Goal: Information Seeking & Learning: Learn about a topic

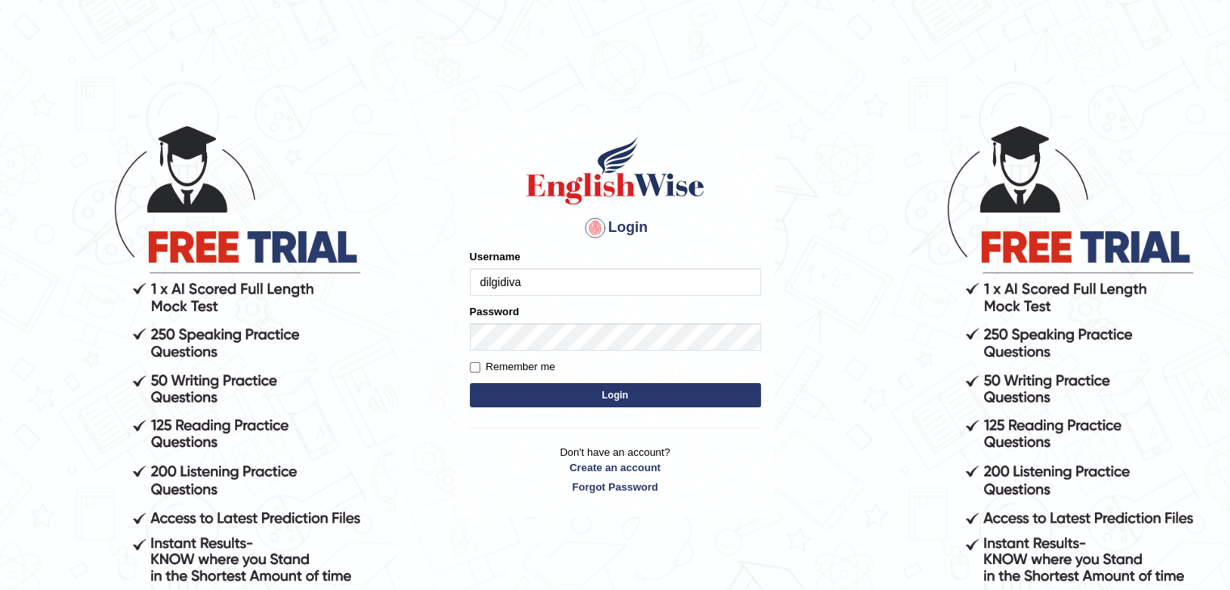
type input "dilgidiva"
click at [470, 383] on button "Login" at bounding box center [615, 395] width 291 height 24
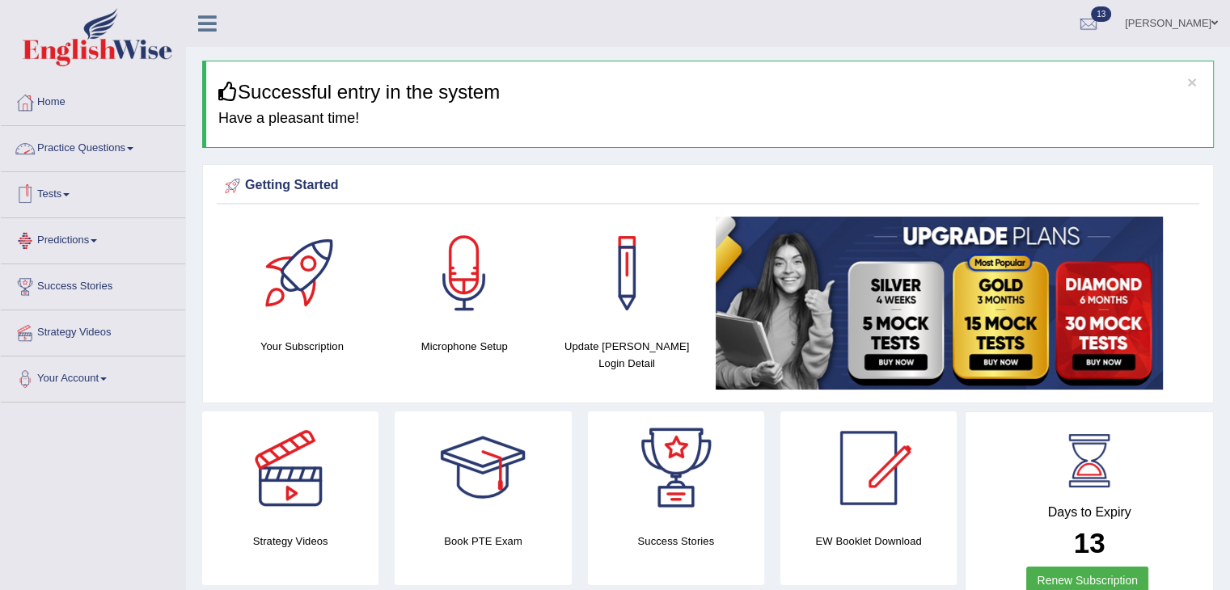
click at [124, 150] on link "Practice Questions" at bounding box center [93, 146] width 184 height 40
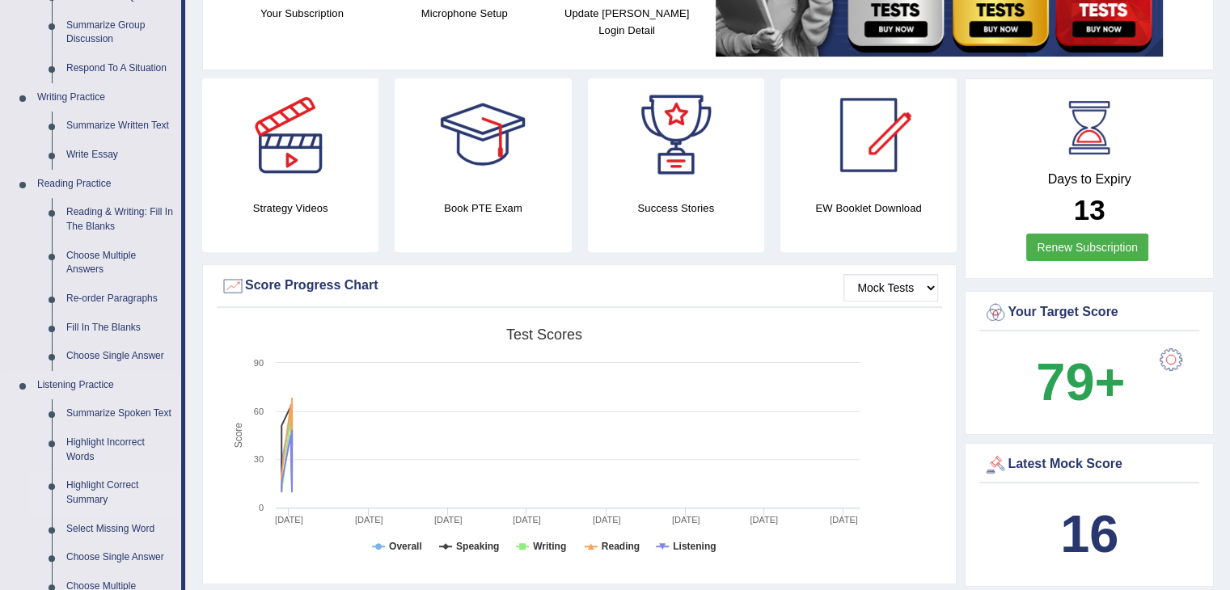
scroll to position [335, 0]
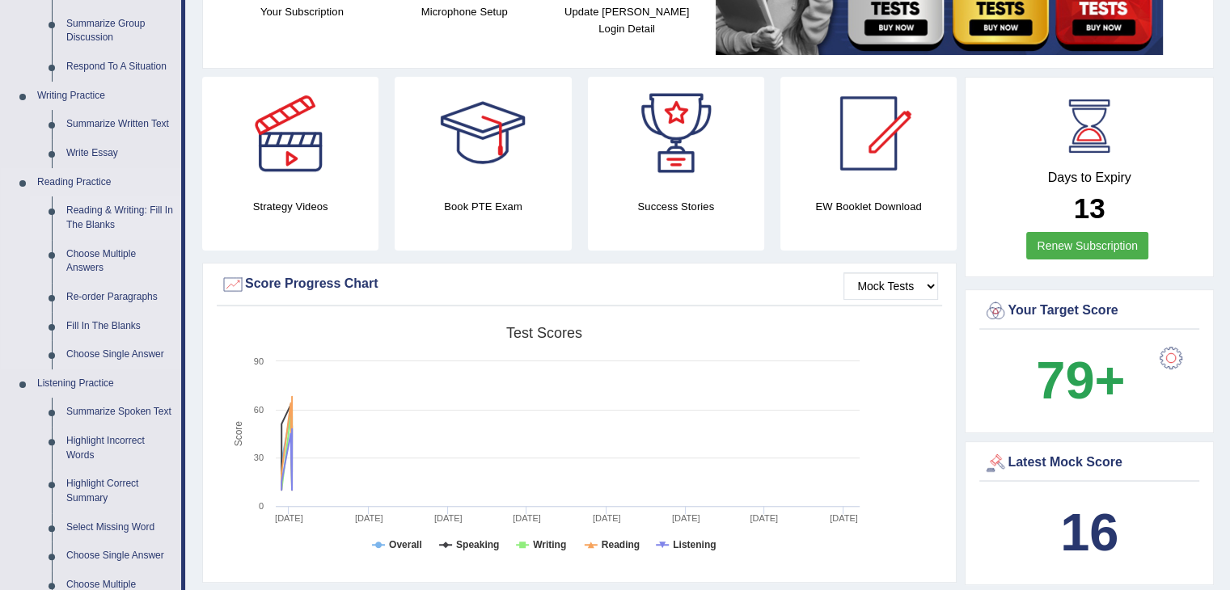
click at [109, 209] on link "Reading & Writing: Fill In The Blanks" at bounding box center [120, 218] width 122 height 43
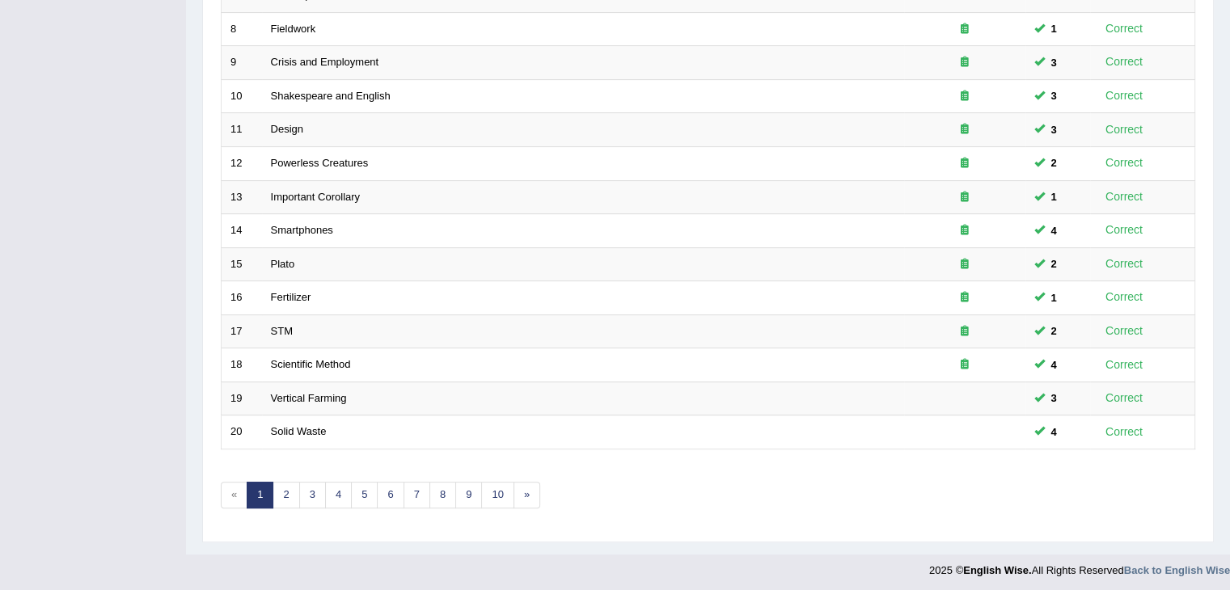
scroll to position [475, 0]
click at [291, 490] on link "2" at bounding box center [286, 495] width 27 height 27
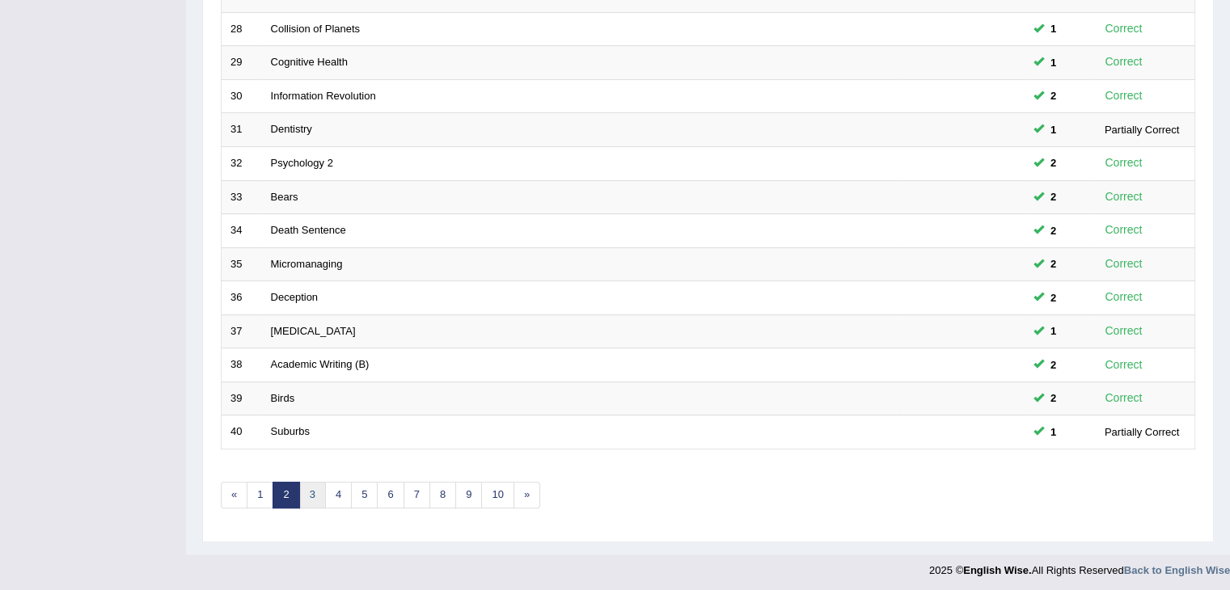
click at [308, 491] on link "3" at bounding box center [312, 495] width 27 height 27
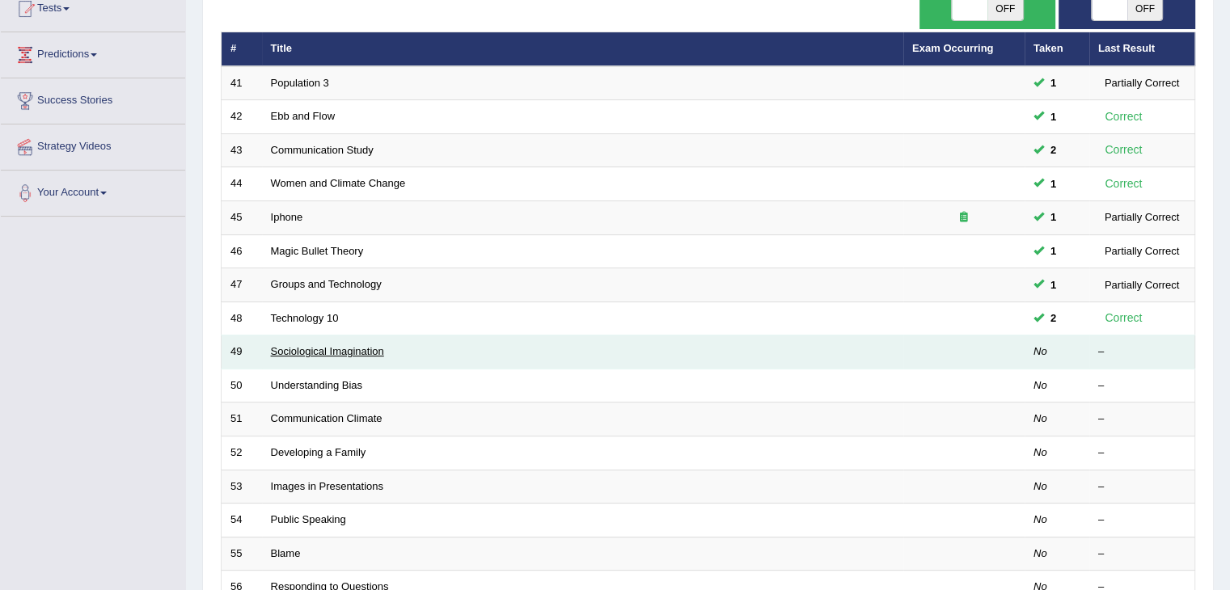
click at [293, 350] on link "Sociological Imagination" at bounding box center [327, 351] width 113 height 12
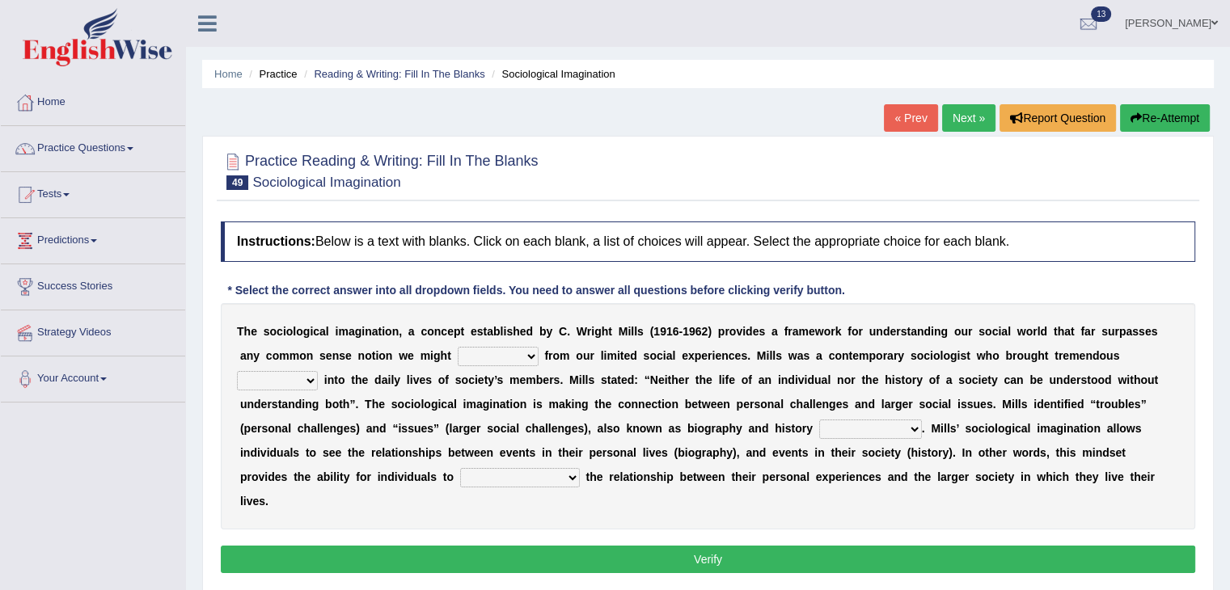
click at [531, 356] on select "depart derive describe deprive" at bounding box center [498, 356] width 81 height 19
select select "derive"
click at [458, 347] on select "depart derive describe deprive" at bounding box center [498, 356] width 81 height 19
click at [530, 351] on select "depart derive describe deprive" at bounding box center [498, 356] width 81 height 19
click at [458, 347] on select "depart derive describe deprive" at bounding box center [498, 356] width 81 height 19
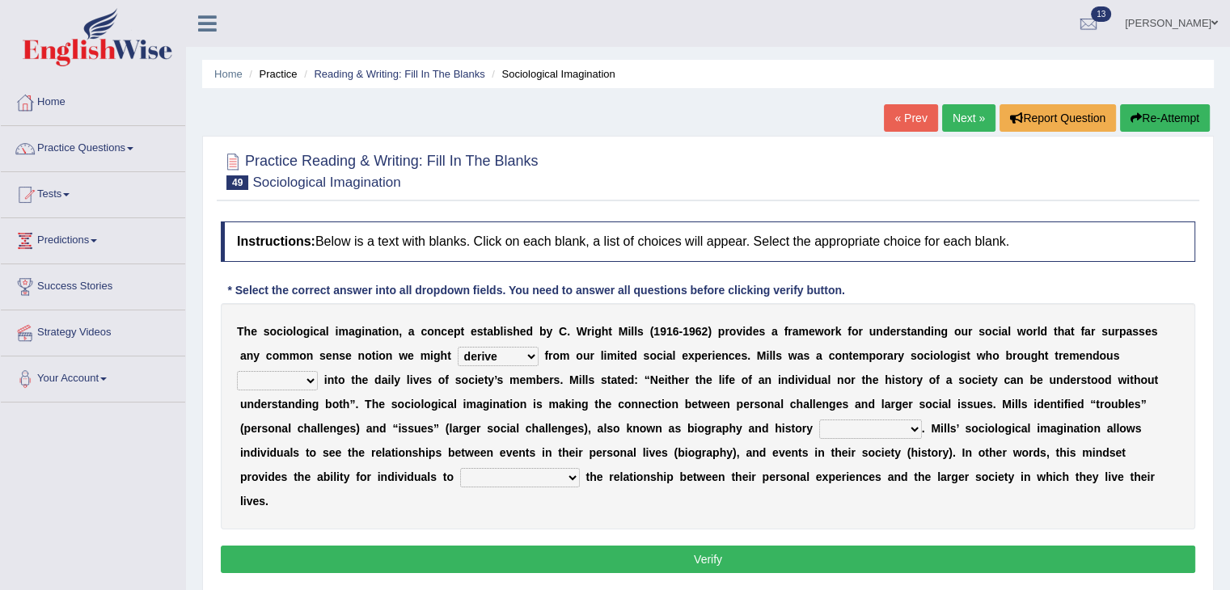
click at [311, 380] on select "sight insight comment interaction" at bounding box center [277, 380] width 81 height 19
select select "insight"
click at [237, 371] on select "sight insight comment interaction" at bounding box center [277, 380] width 81 height 19
click at [912, 425] on select "accordingly collectively respectively spontaneously" at bounding box center [870, 429] width 103 height 19
select select "respectively"
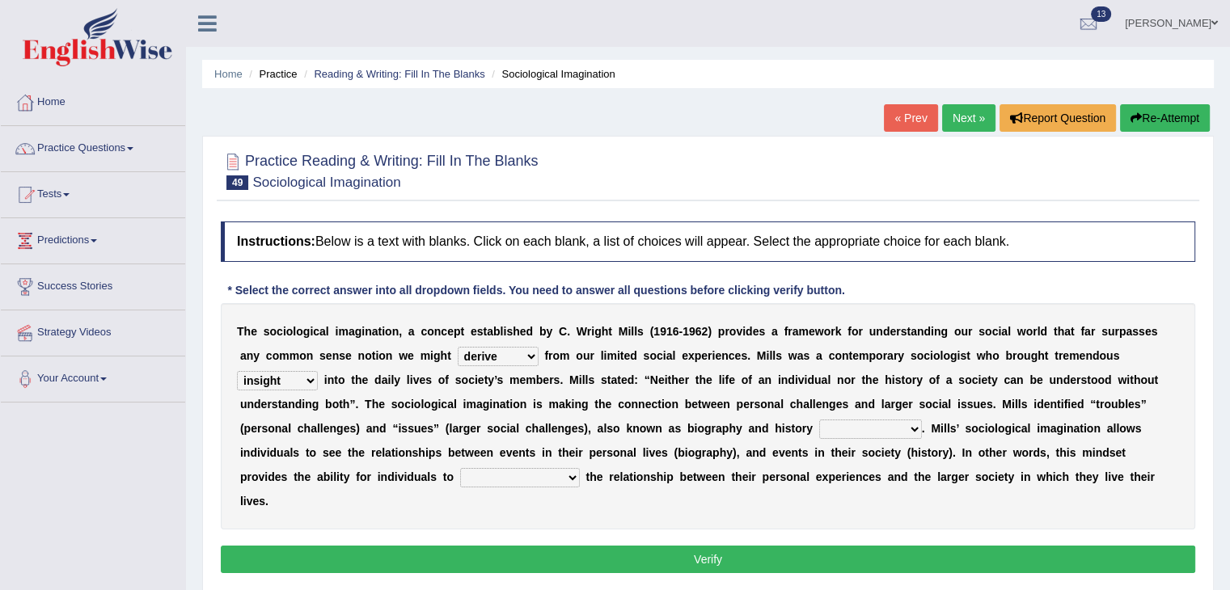
click at [819, 420] on select "accordingly collectively respectively spontaneously" at bounding box center [870, 429] width 103 height 19
click at [517, 482] on select "commercialize capitalize realize compartmentalize" at bounding box center [520, 477] width 120 height 19
select select "commercialize"
click at [460, 468] on select "commercialize capitalize realize compartmentalize" at bounding box center [520, 477] width 120 height 19
click at [494, 480] on select "commercialize capitalize realize compartmentalize" at bounding box center [520, 477] width 120 height 19
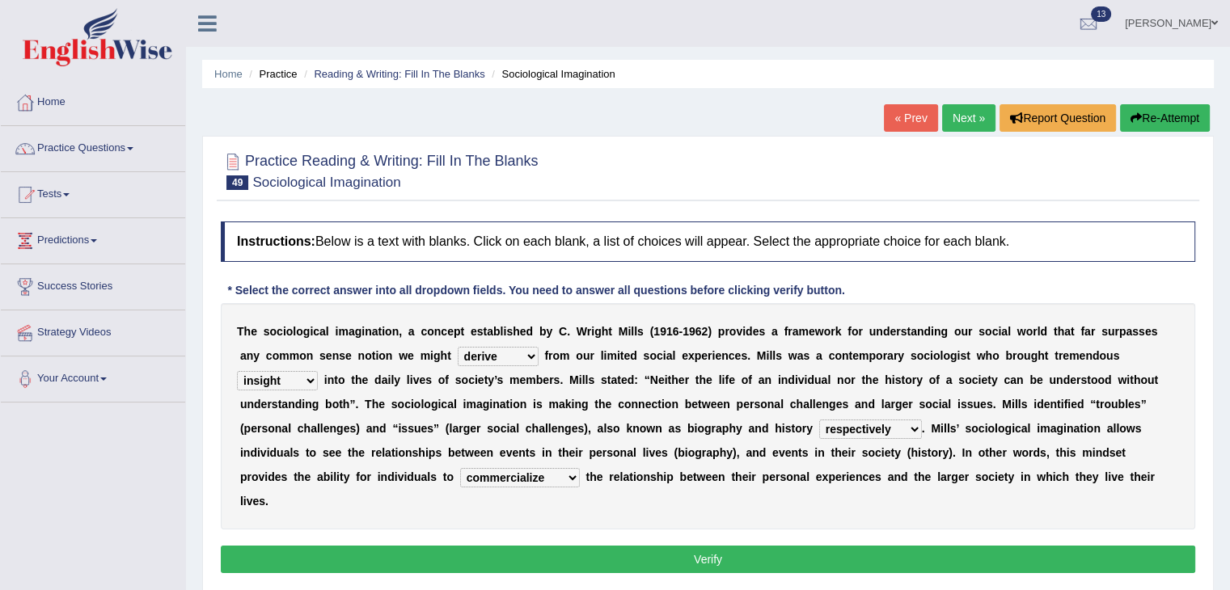
click at [460, 468] on select "commercialize capitalize realize compartmentalize" at bounding box center [520, 477] width 120 height 19
click at [682, 546] on button "Verify" at bounding box center [708, 559] width 974 height 27
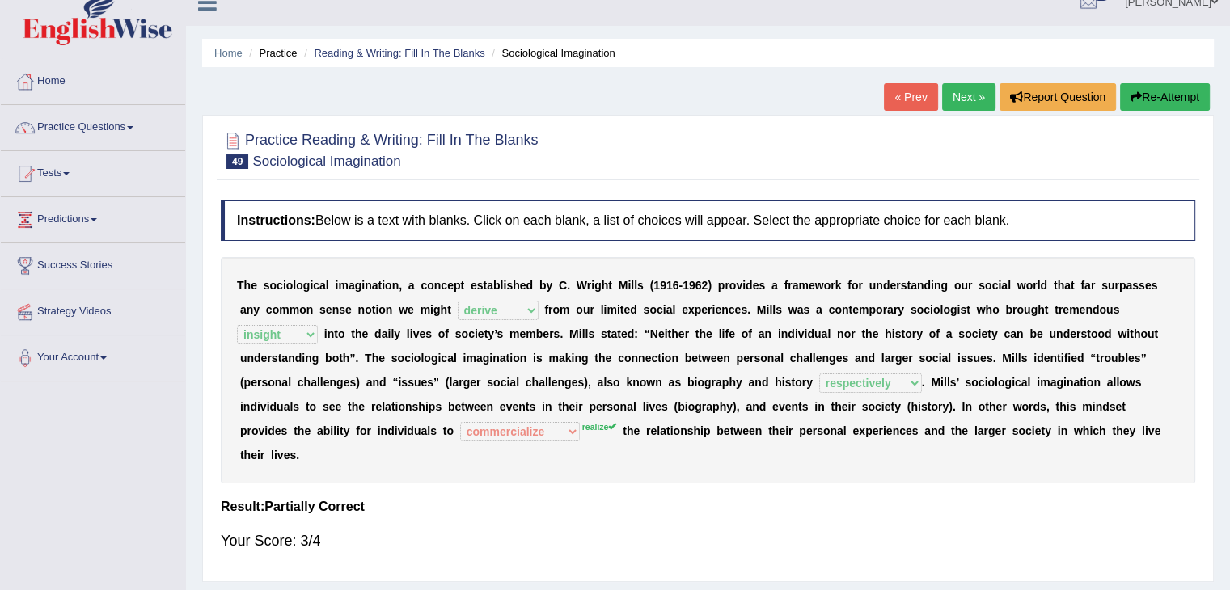
scroll to position [35, 0]
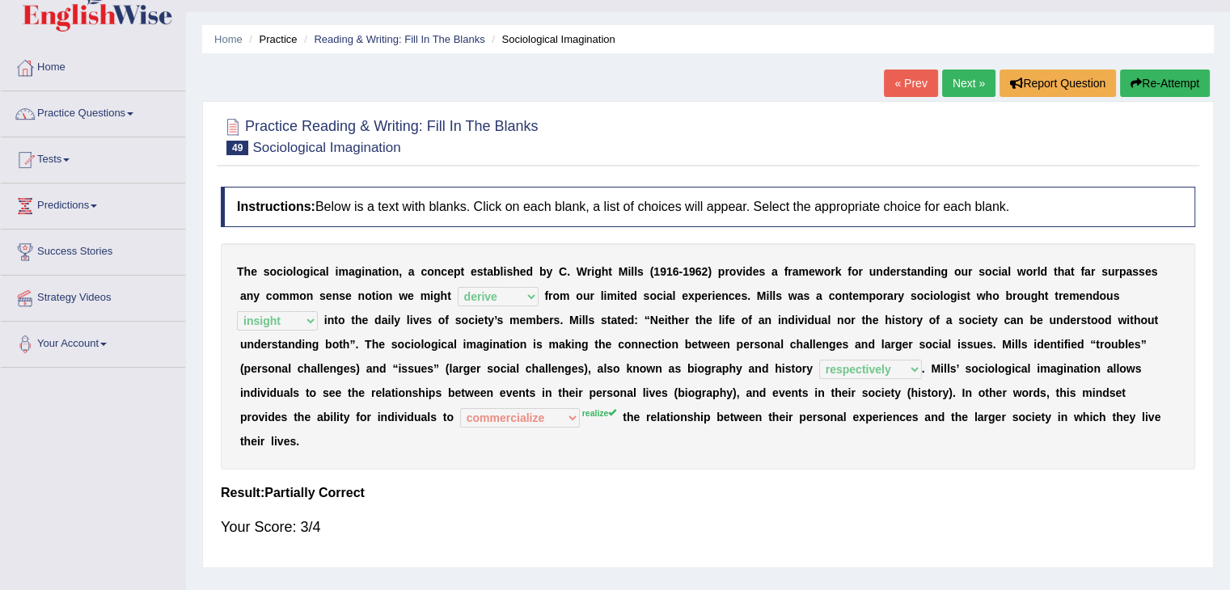
click at [125, 127] on link "Practice Questions" at bounding box center [93, 111] width 184 height 40
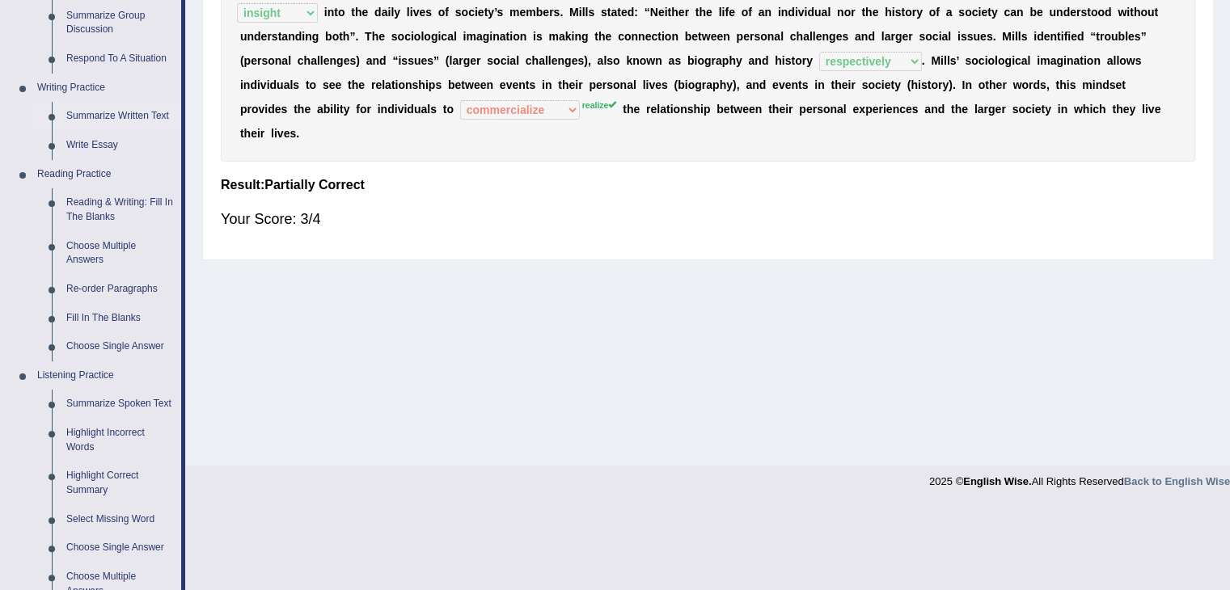
scroll to position [307, 0]
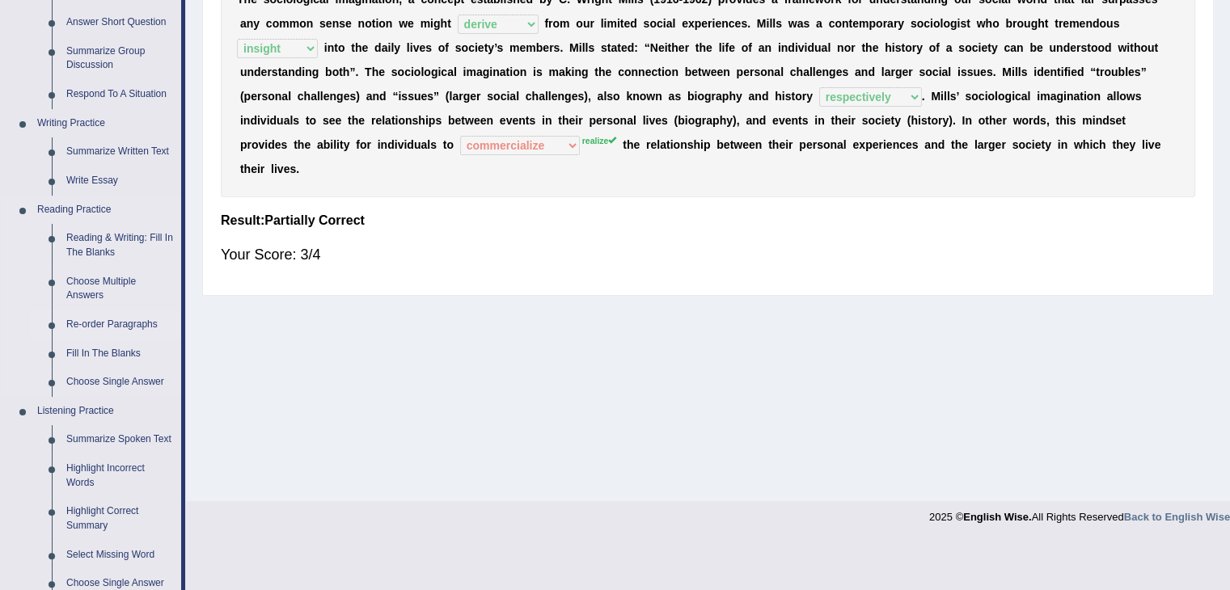
click at [115, 326] on link "Re-order Paragraphs" at bounding box center [120, 325] width 122 height 29
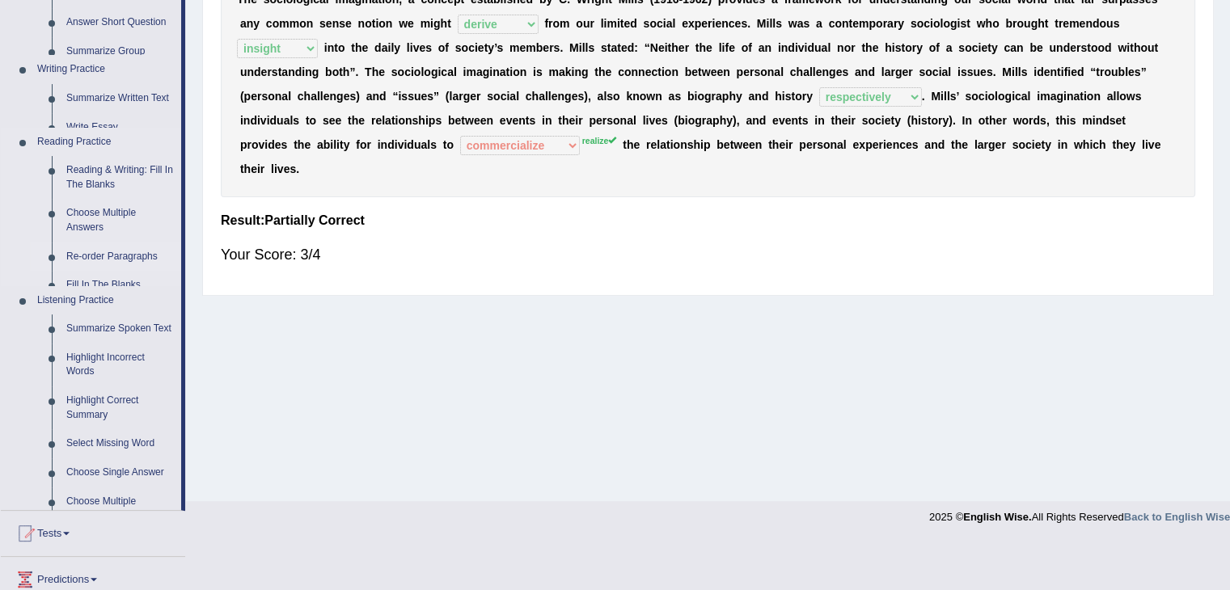
scroll to position [259, 0]
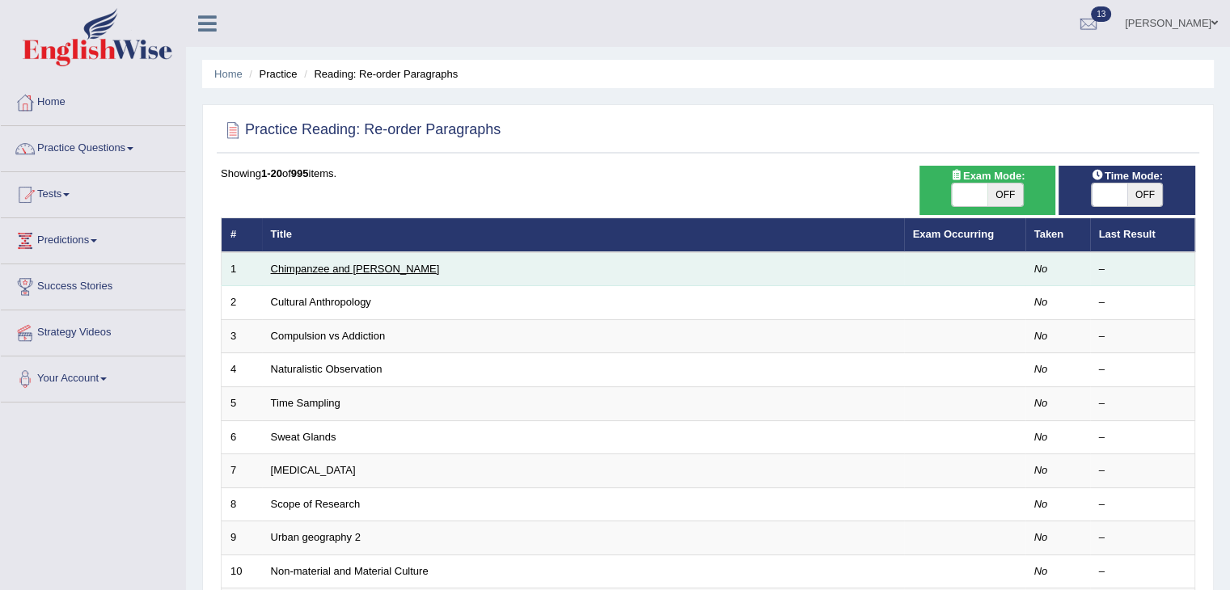
click at [332, 263] on link "Chimpanzee and [PERSON_NAME]" at bounding box center [355, 269] width 169 height 12
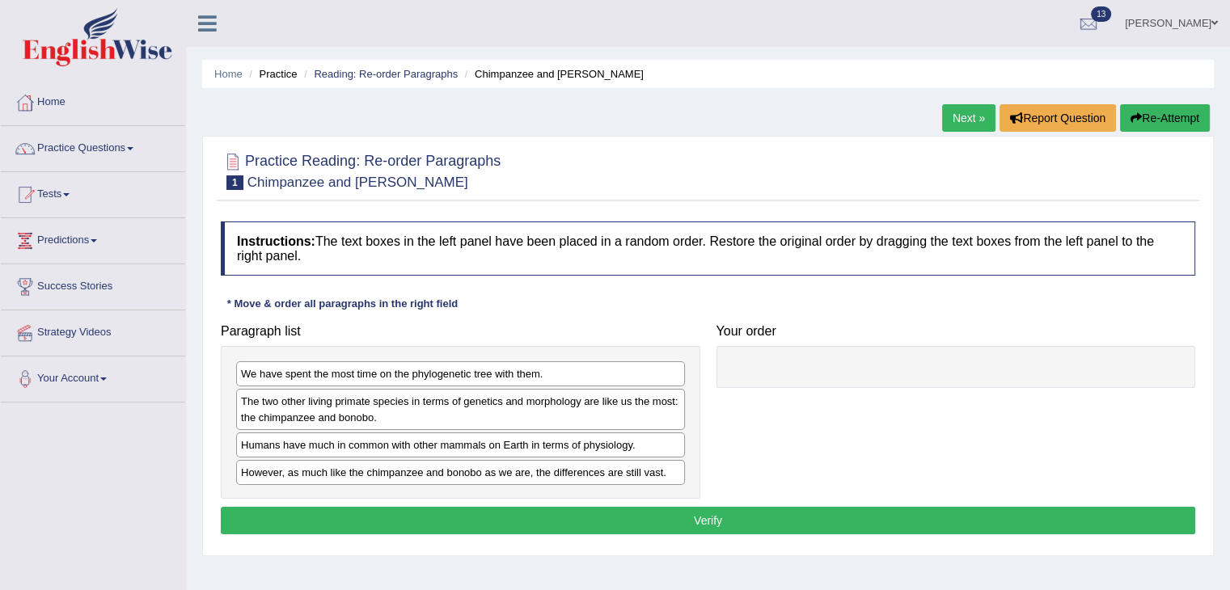
click at [472, 450] on div "Humans have much in common with other mammals on Earth in terms of physiology." at bounding box center [460, 445] width 449 height 25
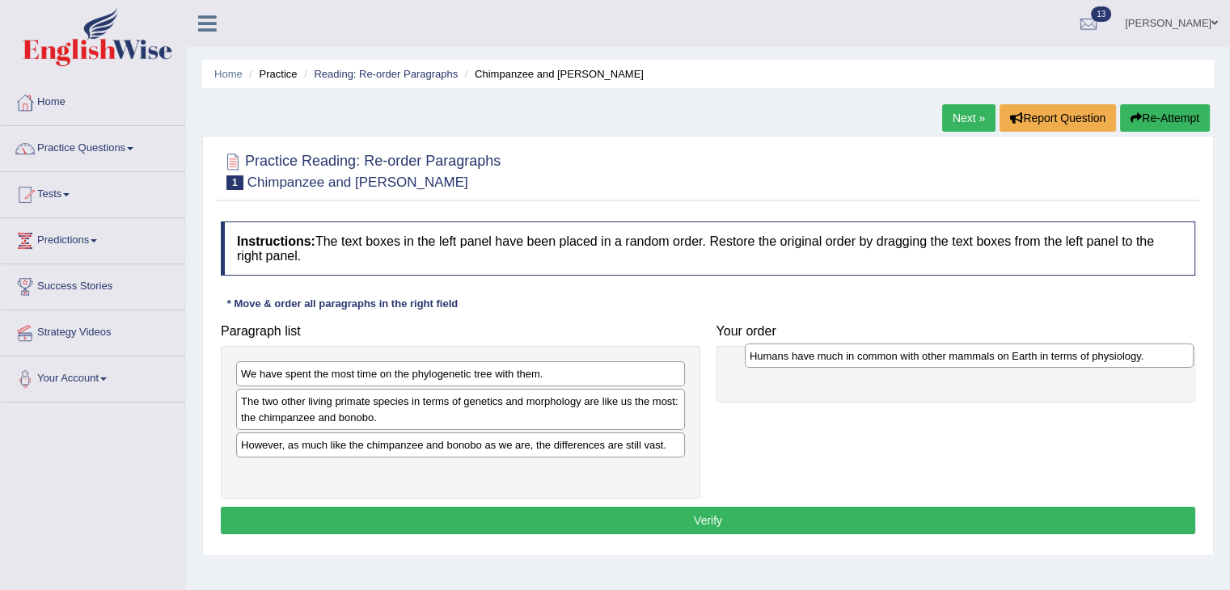
drag, startPoint x: 449, startPoint y: 441, endPoint x: 979, endPoint y: 356, distance: 537.2
click at [979, 356] on div "Humans have much in common with other mammals on Earth in terms of physiology." at bounding box center [969, 356] width 449 height 25
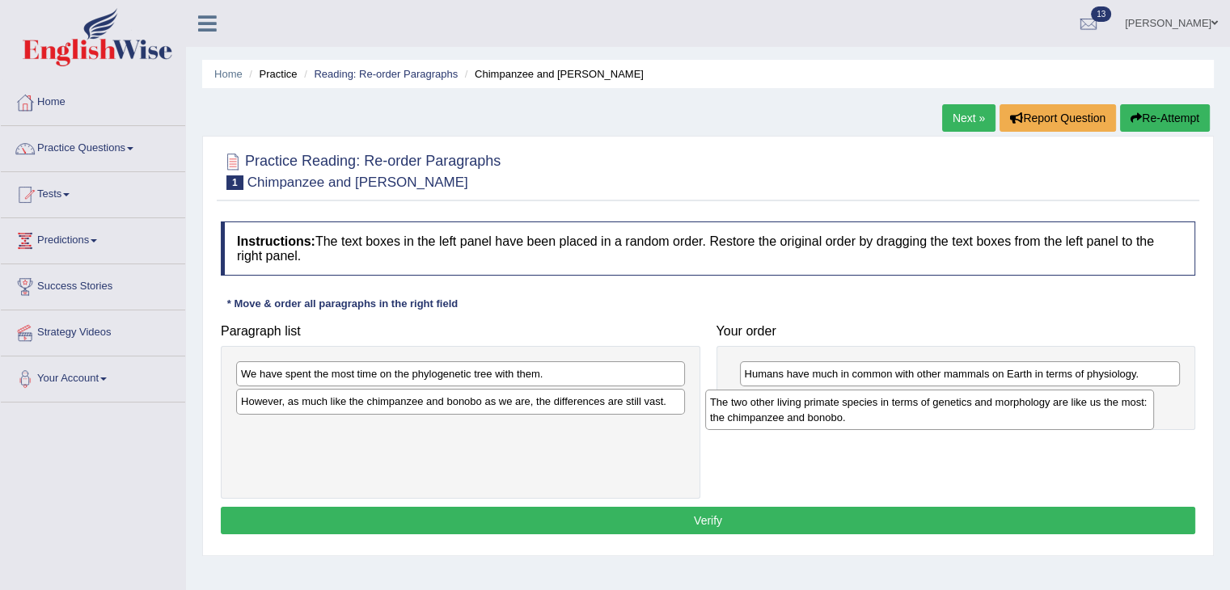
drag, startPoint x: 363, startPoint y: 411, endPoint x: 832, endPoint y: 412, distance: 469.0
click at [832, 412] on div "The two other living primate species in terms of genetics and morphology are li…" at bounding box center [929, 410] width 449 height 40
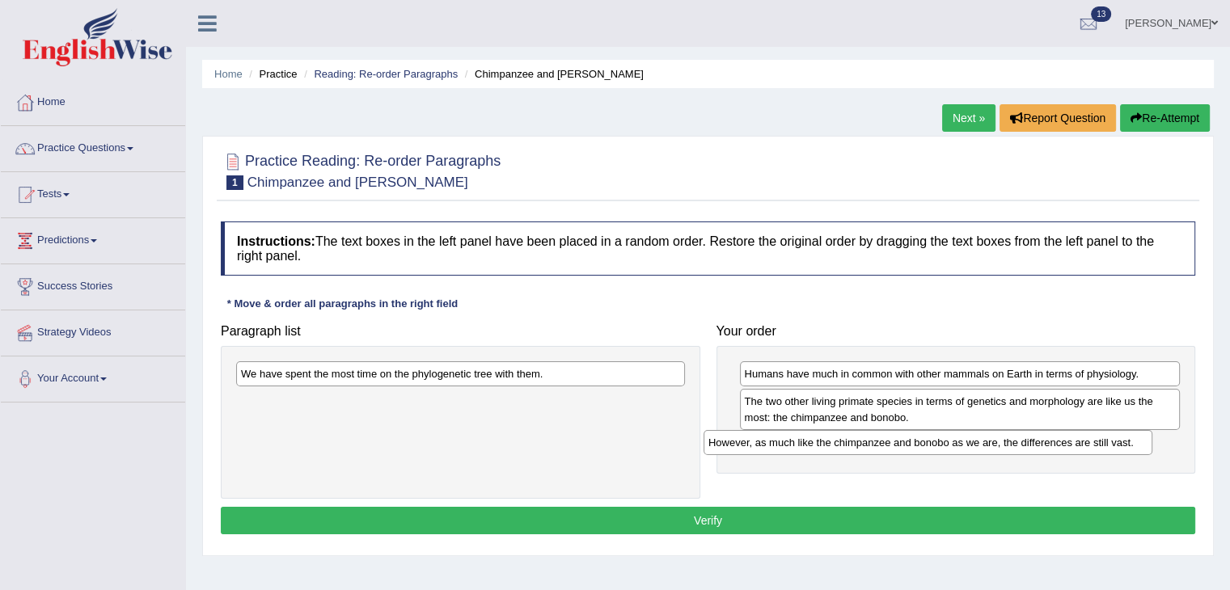
drag, startPoint x: 447, startPoint y: 398, endPoint x: 915, endPoint y: 439, distance: 469.2
click at [915, 439] on div "However, as much like the chimpanzee and bonobo as we are, the differences are …" at bounding box center [928, 442] width 449 height 25
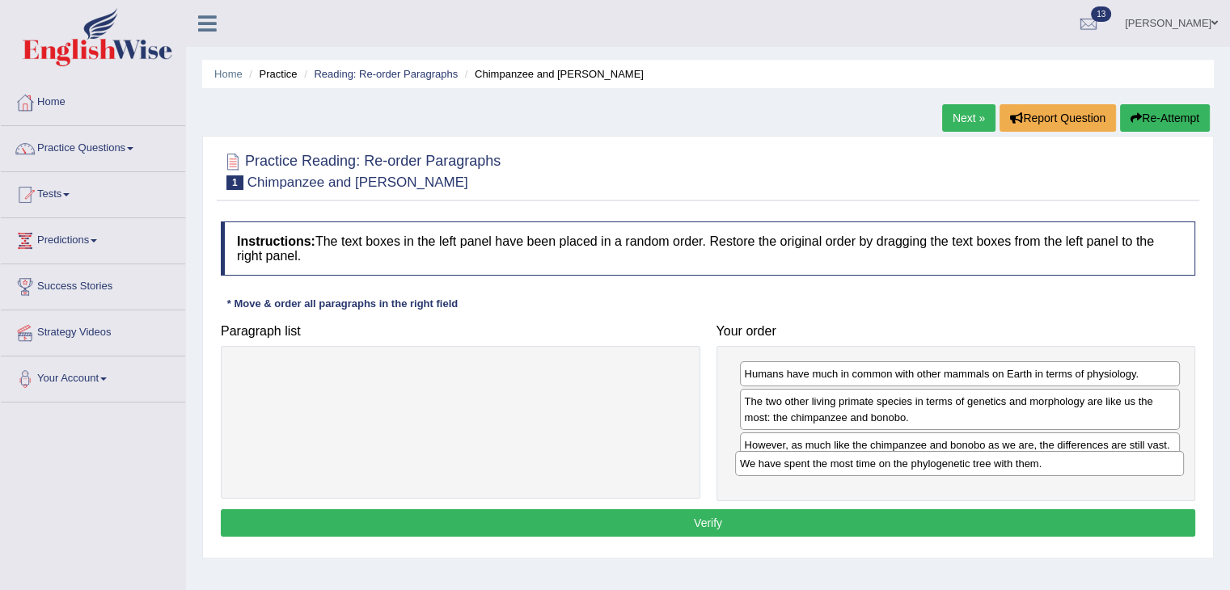
drag, startPoint x: 498, startPoint y: 374, endPoint x: 1006, endPoint y: 466, distance: 516.1
click at [1006, 466] on div "We have spent the most time on the phylogenetic tree with them." at bounding box center [959, 463] width 449 height 25
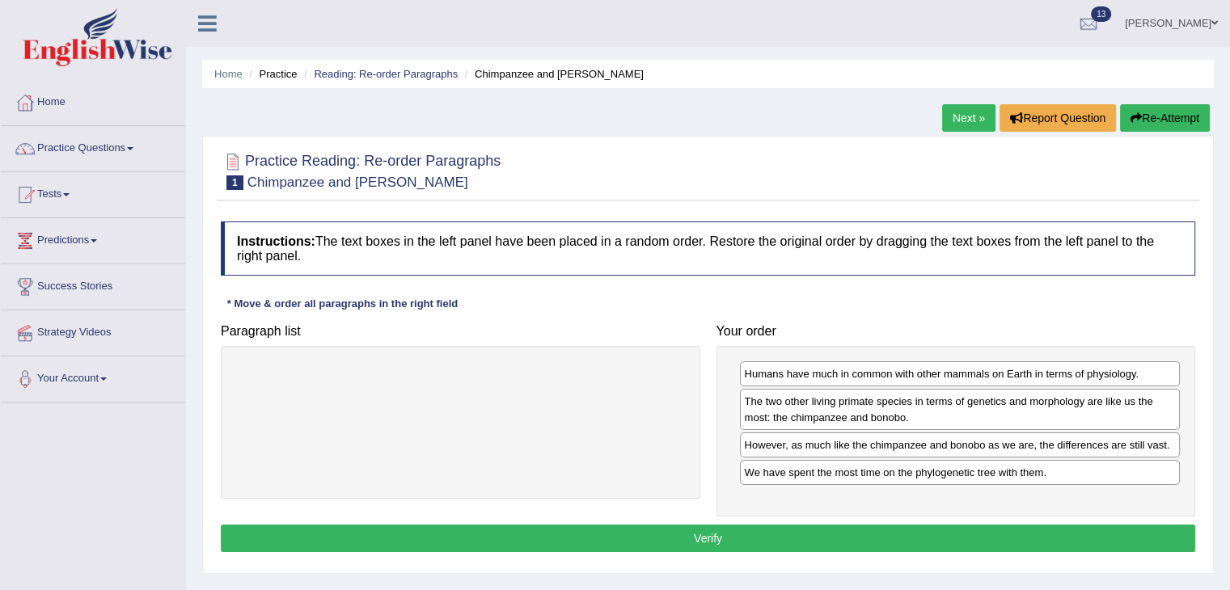
click at [728, 540] on button "Verify" at bounding box center [708, 538] width 974 height 27
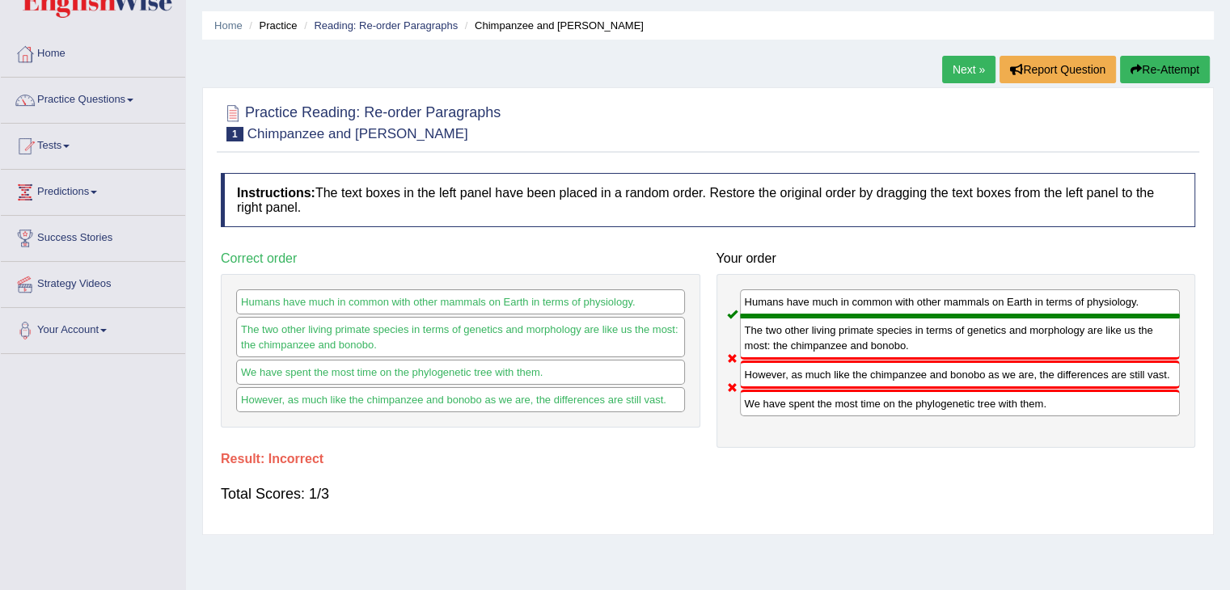
scroll to position [49, 0]
click at [947, 71] on link "Next »" at bounding box center [968, 69] width 53 height 27
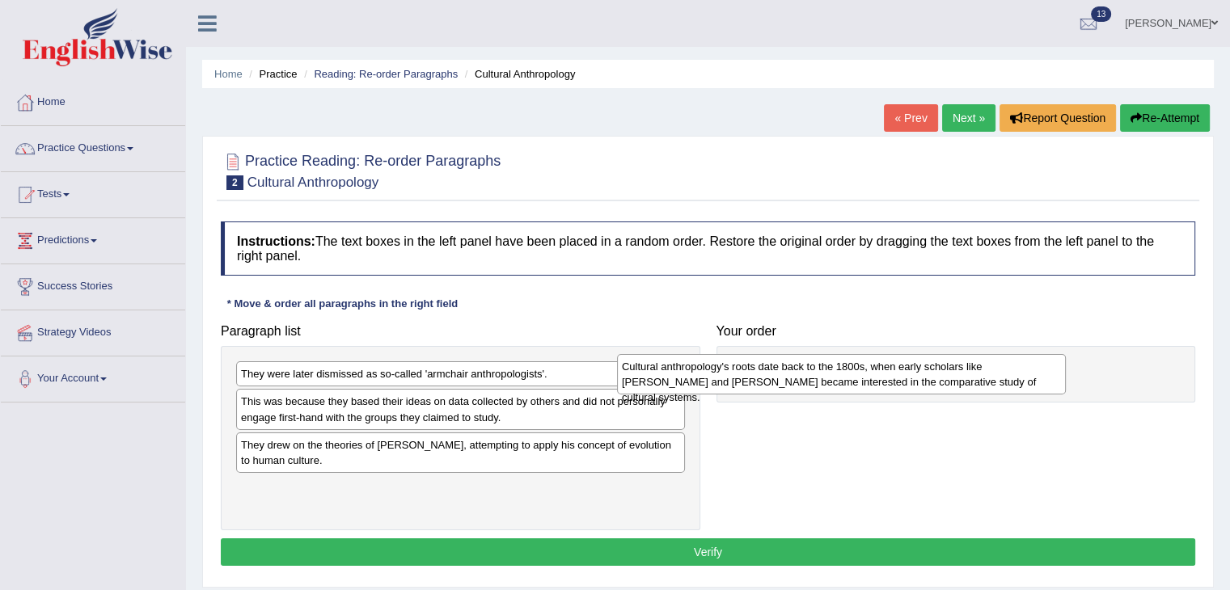
drag, startPoint x: 511, startPoint y: 417, endPoint x: 892, endPoint y: 382, distance: 382.5
click at [892, 382] on div "Cultural anthropology's roots date back to the 1800s, when early scholars like …" at bounding box center [841, 374] width 449 height 40
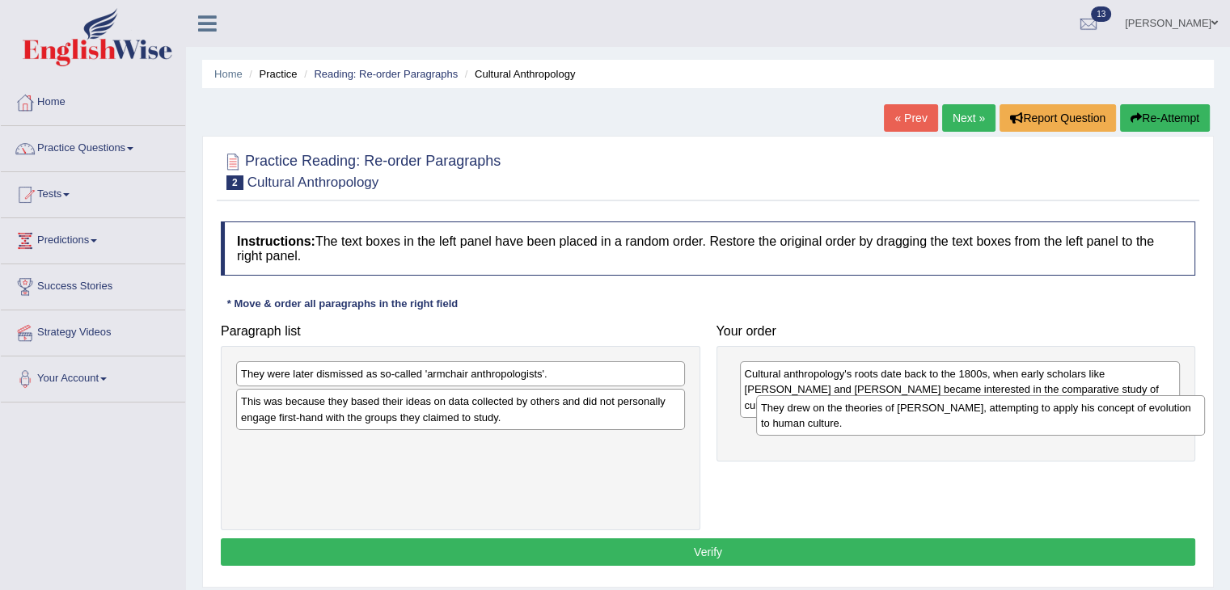
drag, startPoint x: 442, startPoint y: 456, endPoint x: 970, endPoint y: 420, distance: 529.3
click at [970, 420] on div "They drew on the theories of [PERSON_NAME], attempting to apply his concept of …" at bounding box center [980, 415] width 449 height 40
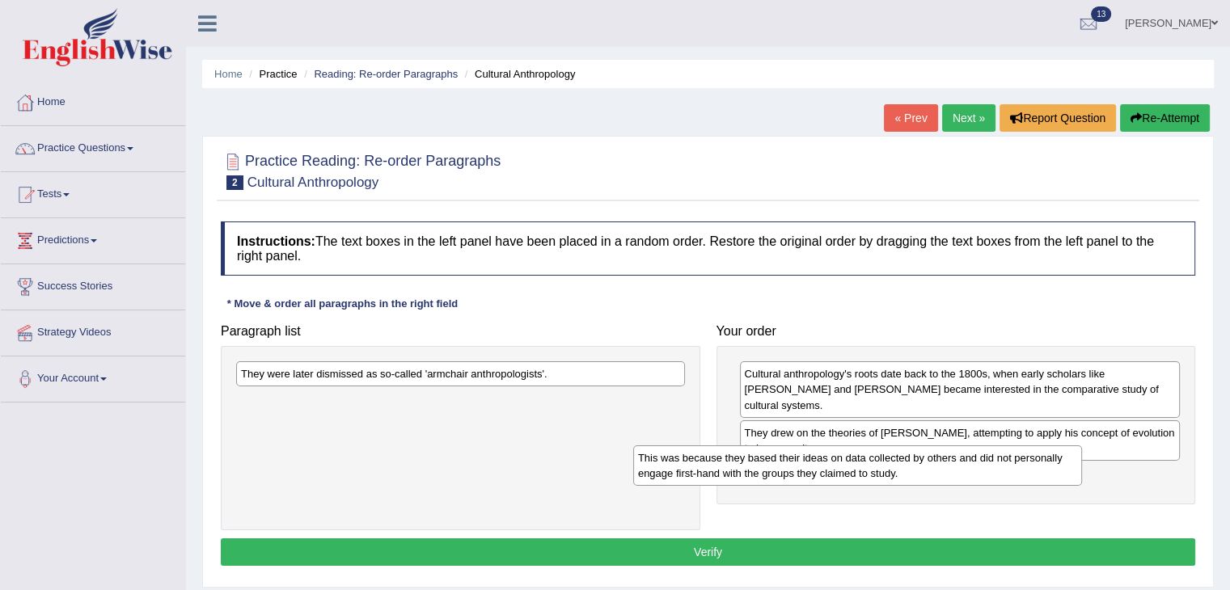
drag, startPoint x: 544, startPoint y: 413, endPoint x: 941, endPoint y: 470, distance: 401.1
click at [941, 470] on div "This was because they based their ideas on data collected by others and did not…" at bounding box center [857, 466] width 449 height 40
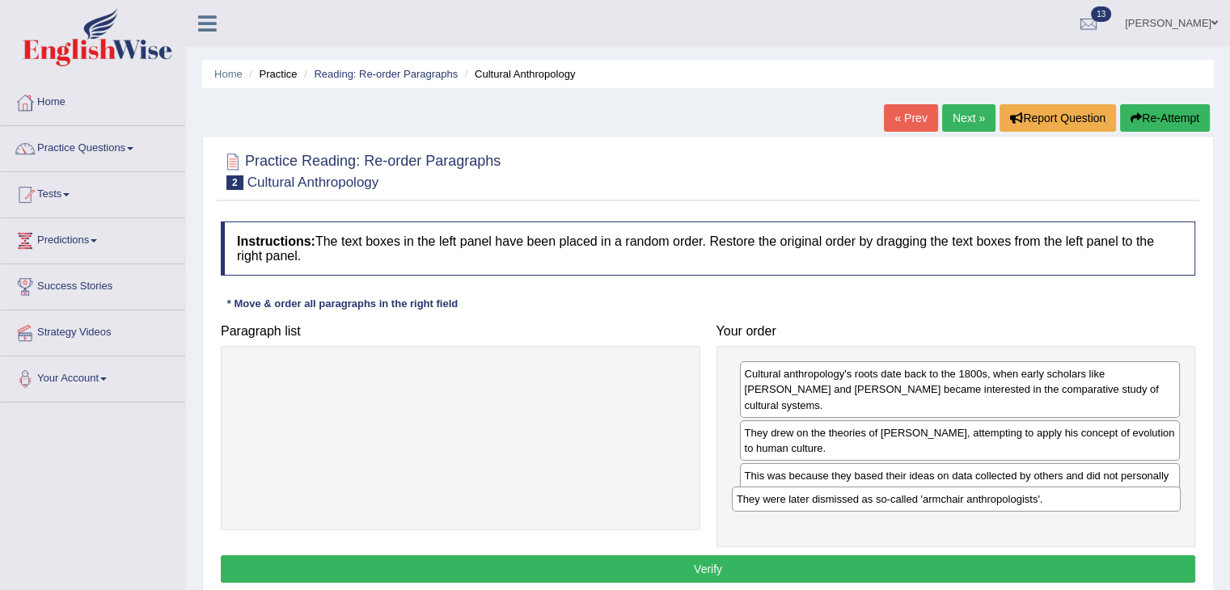
drag, startPoint x: 521, startPoint y: 377, endPoint x: 1016, endPoint y: 502, distance: 511.3
click at [1016, 502] on div "They were later dismissed as so-called 'armchair anthropologists'." at bounding box center [956, 499] width 449 height 25
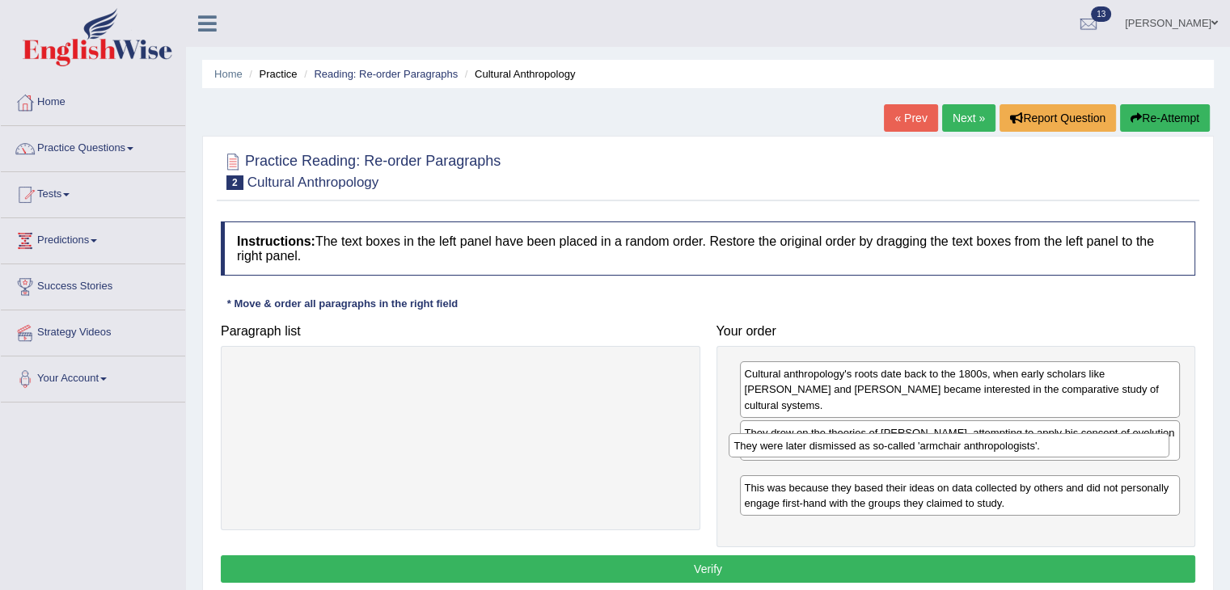
drag, startPoint x: 947, startPoint y: 508, endPoint x: 939, endPoint y: 455, distance: 53.2
click at [939, 455] on div "They were later dismissed as so-called 'armchair anthropologists'." at bounding box center [949, 445] width 441 height 25
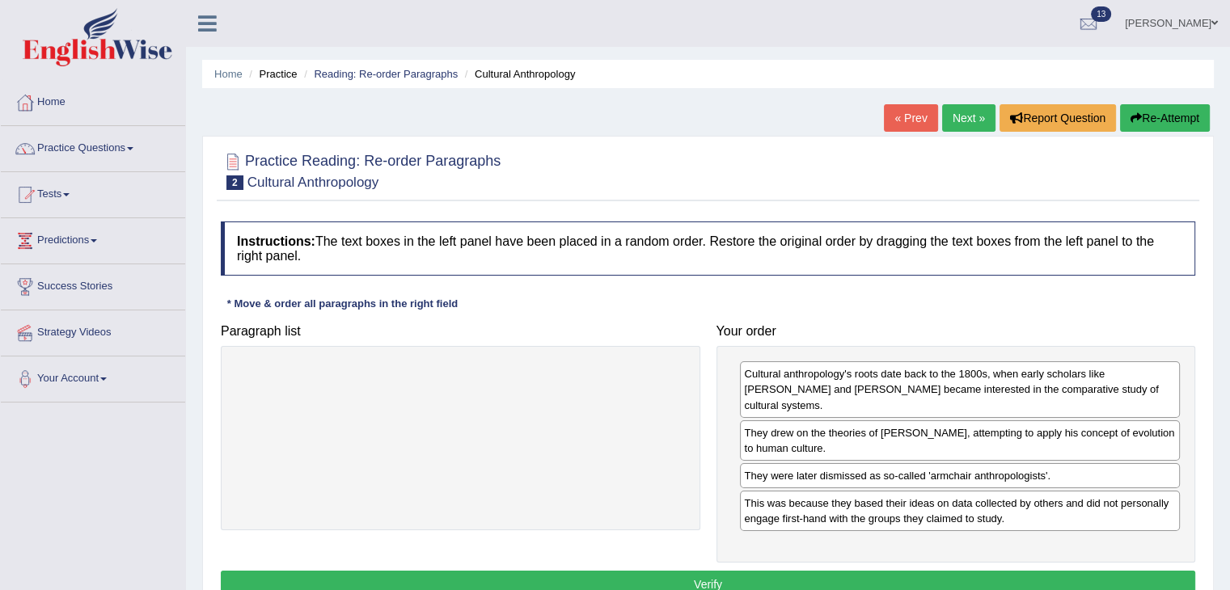
click at [749, 571] on button "Verify" at bounding box center [708, 584] width 974 height 27
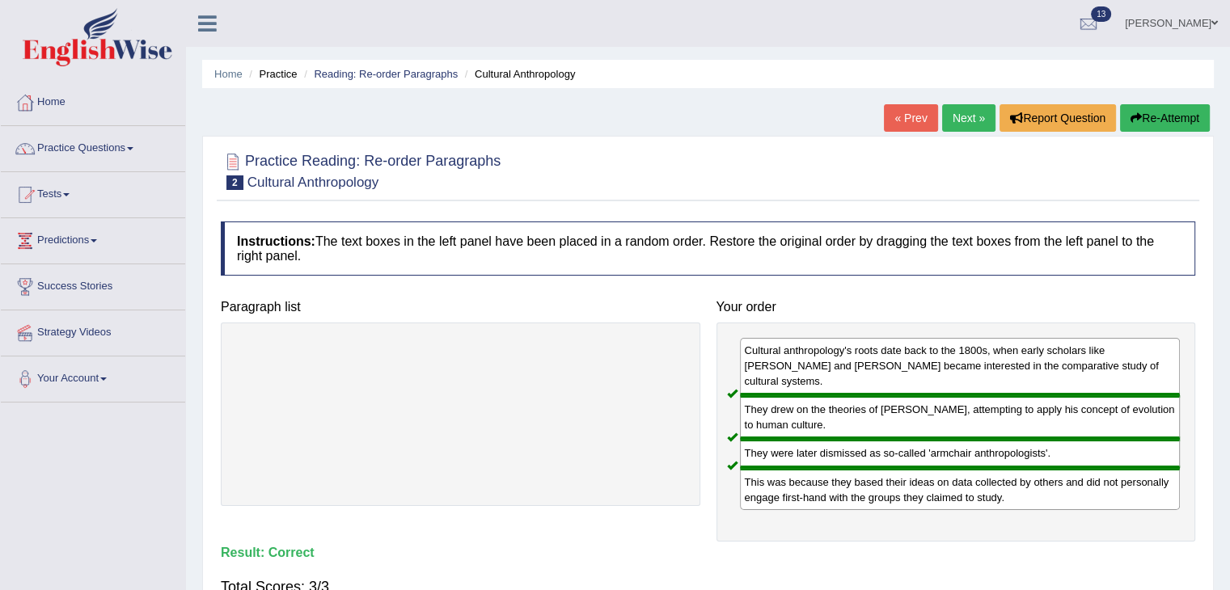
scroll to position [54, 0]
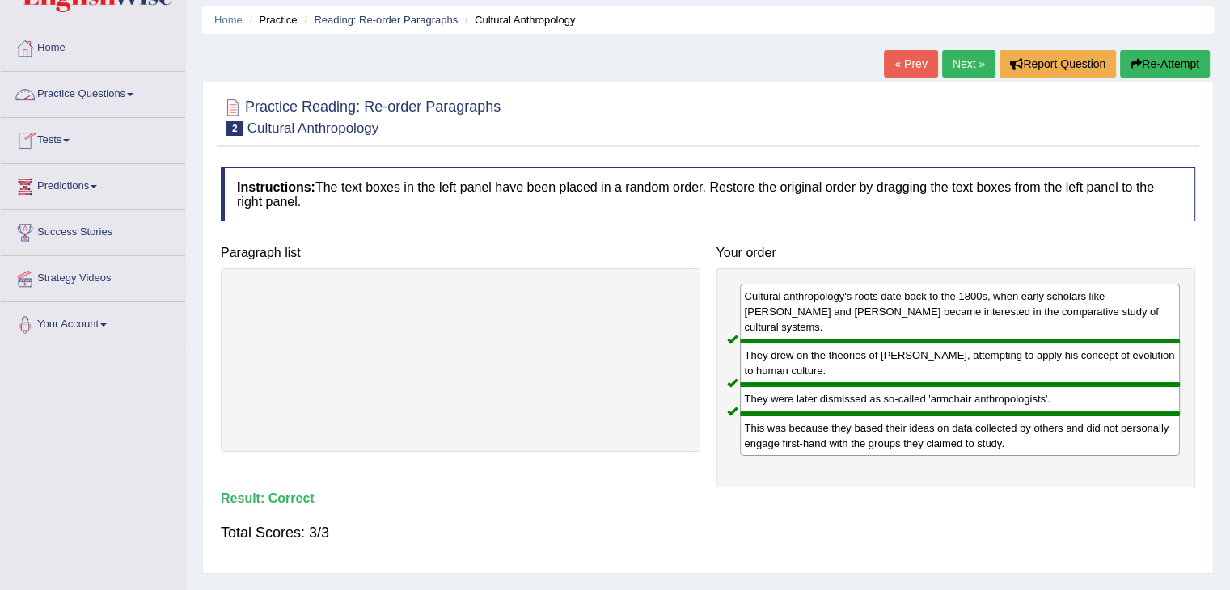
click at [110, 104] on link "Practice Questions" at bounding box center [93, 92] width 184 height 40
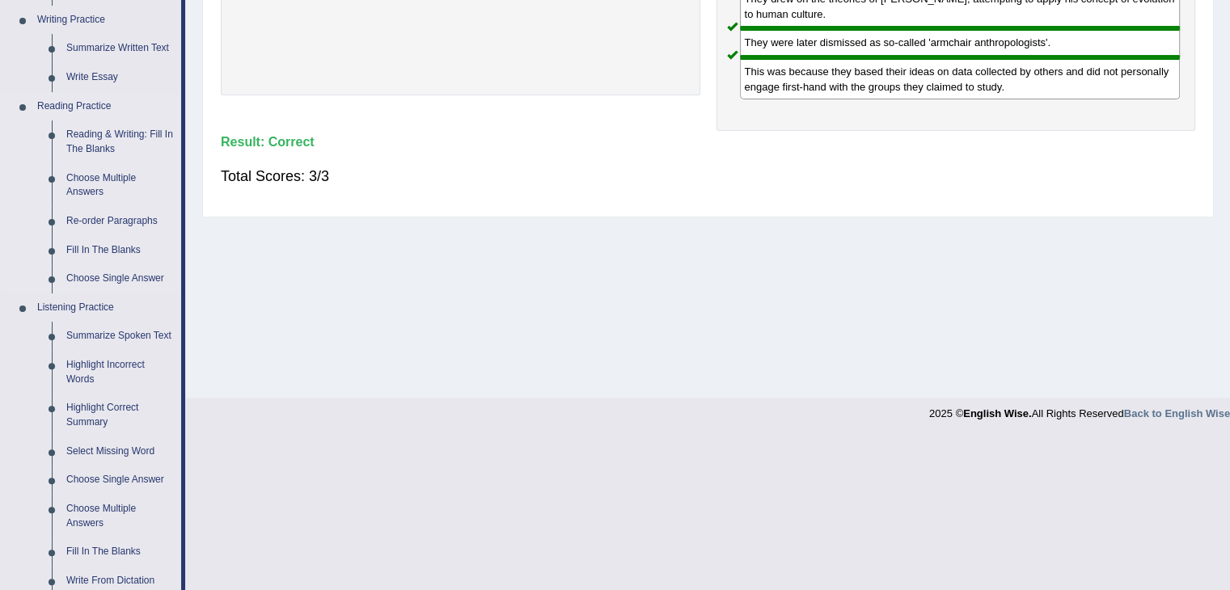
scroll to position [411, 0]
click at [120, 253] on link "Fill In The Blanks" at bounding box center [120, 250] width 122 height 29
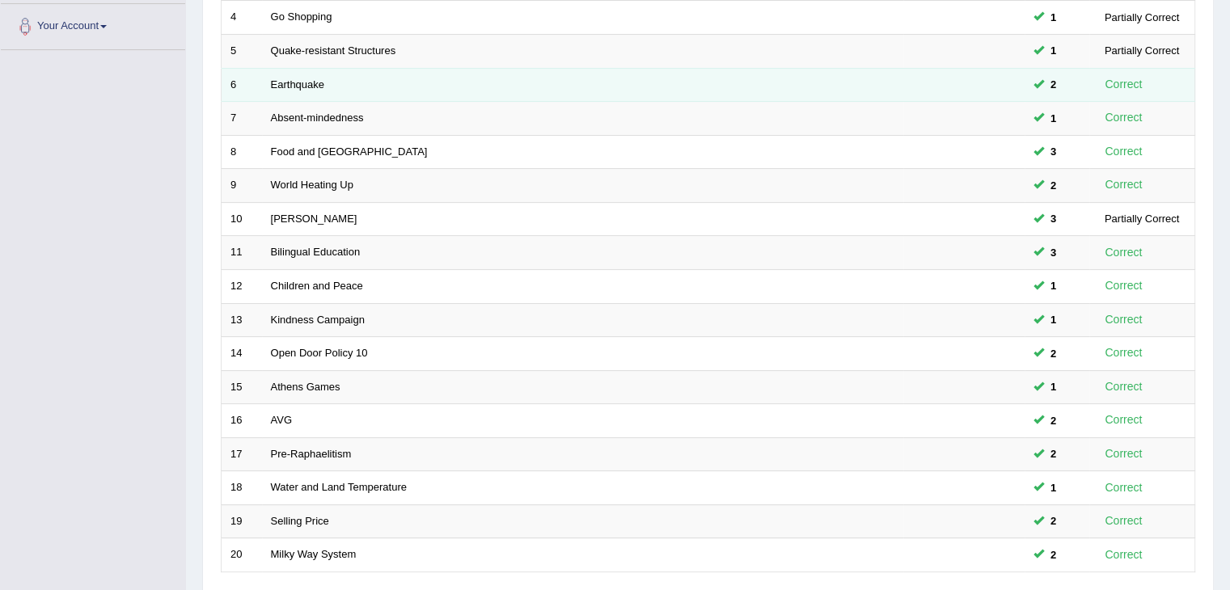
scroll to position [475, 0]
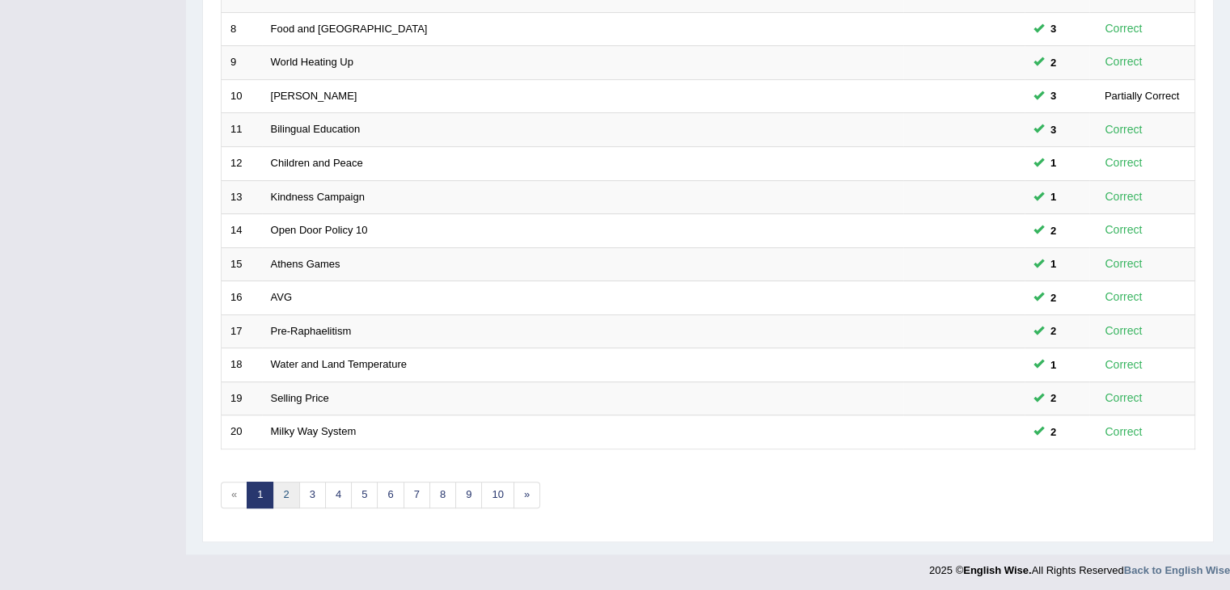
click at [278, 499] on link "2" at bounding box center [286, 495] width 27 height 27
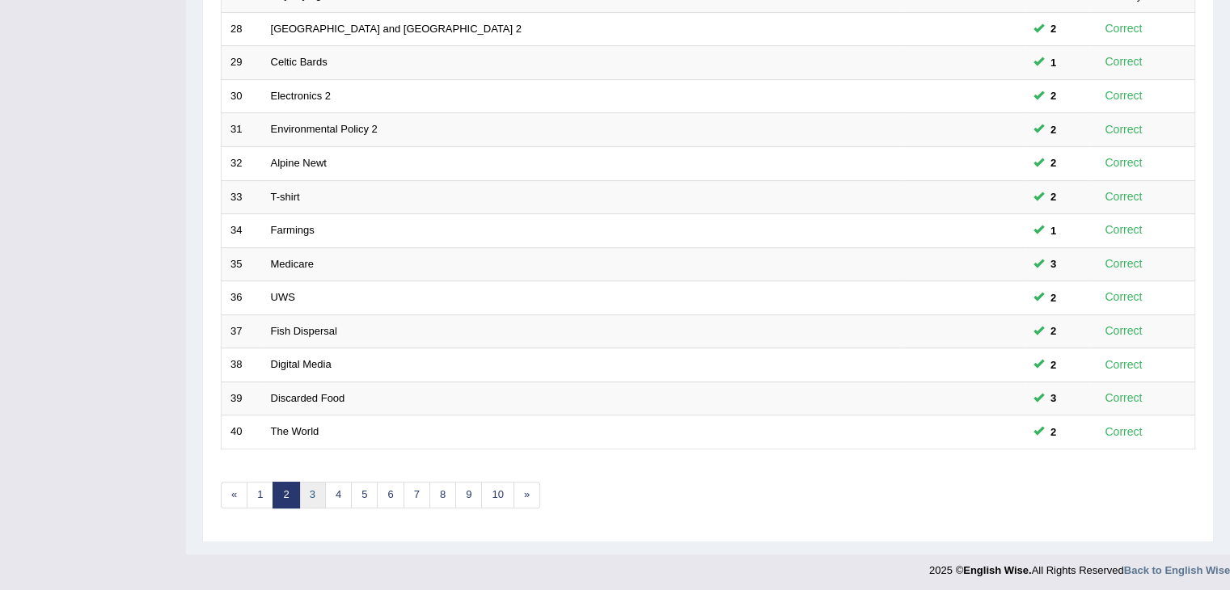
click at [307, 496] on link "3" at bounding box center [312, 495] width 27 height 27
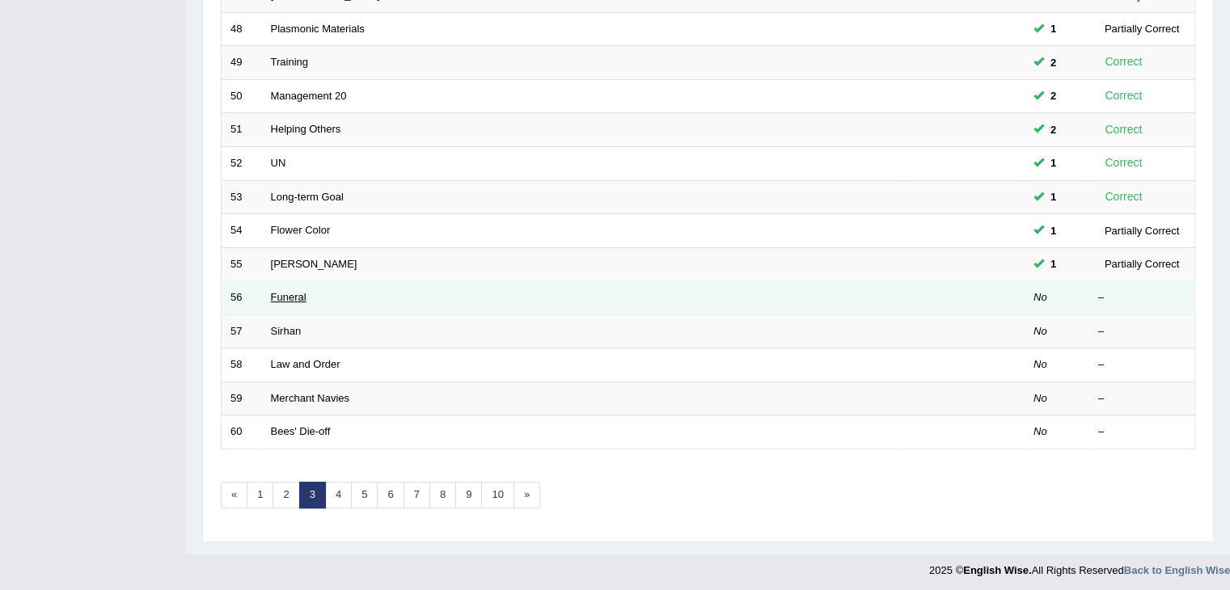
click at [283, 295] on link "Funeral" at bounding box center [289, 297] width 36 height 12
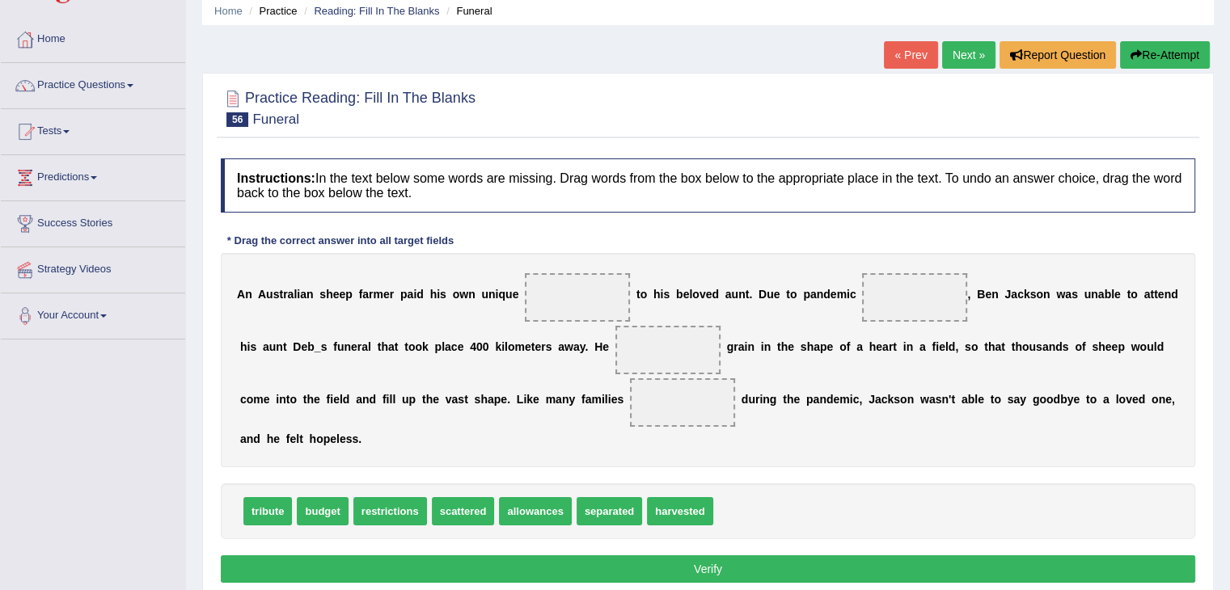
scroll to position [67, 0]
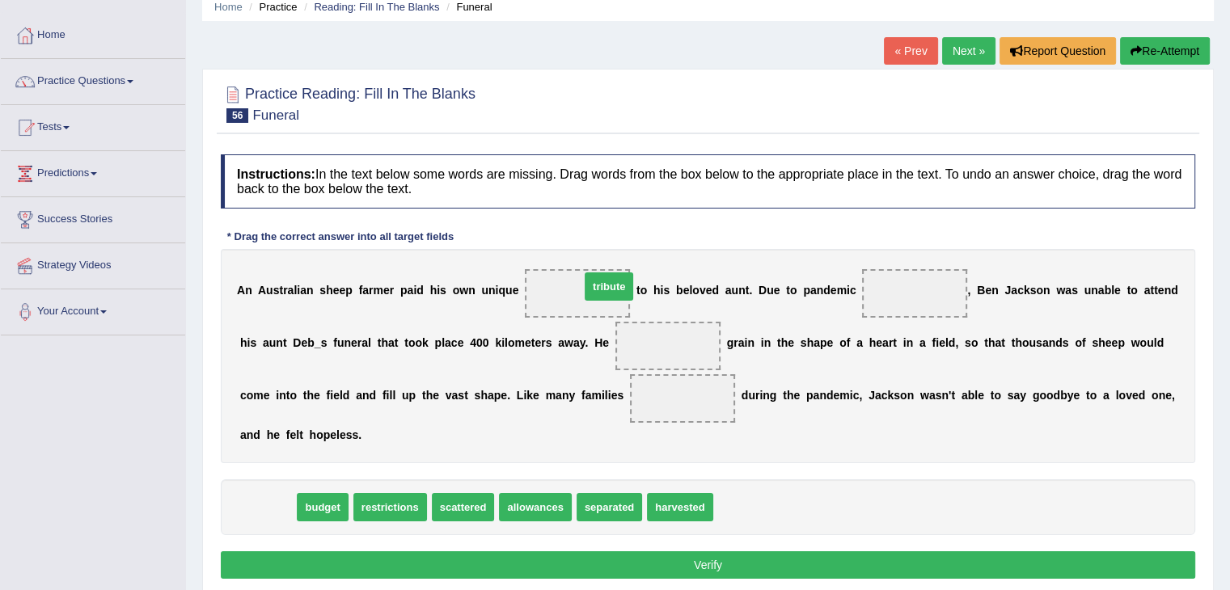
drag, startPoint x: 268, startPoint y: 509, endPoint x: 610, endPoint y: 288, distance: 406.4
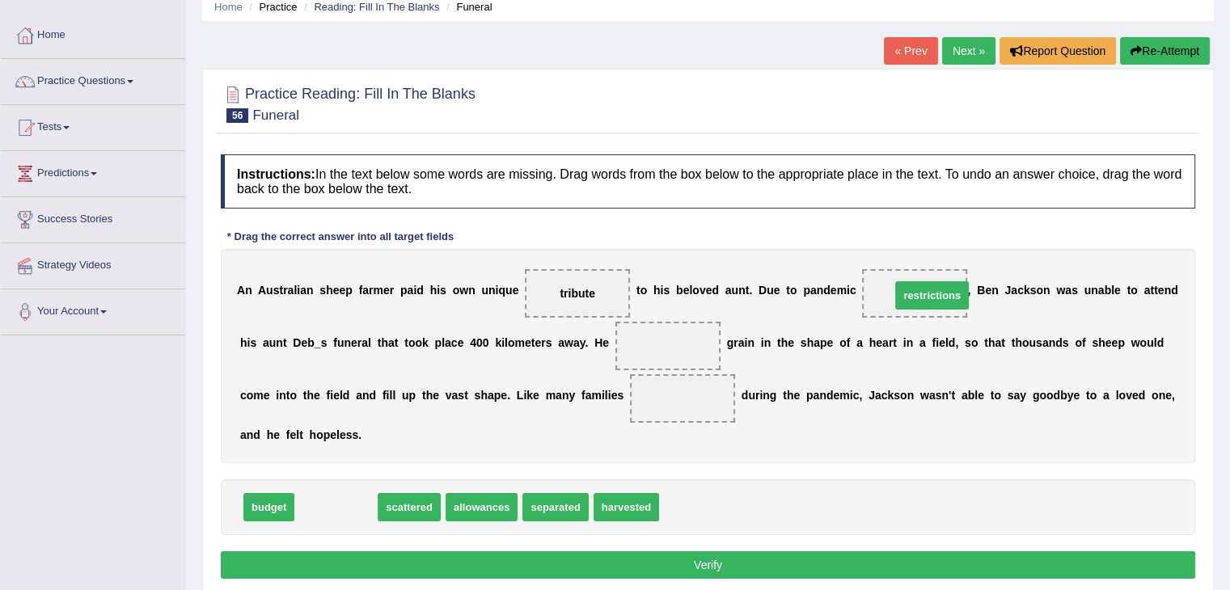
drag, startPoint x: 344, startPoint y: 510, endPoint x: 936, endPoint y: 297, distance: 630.0
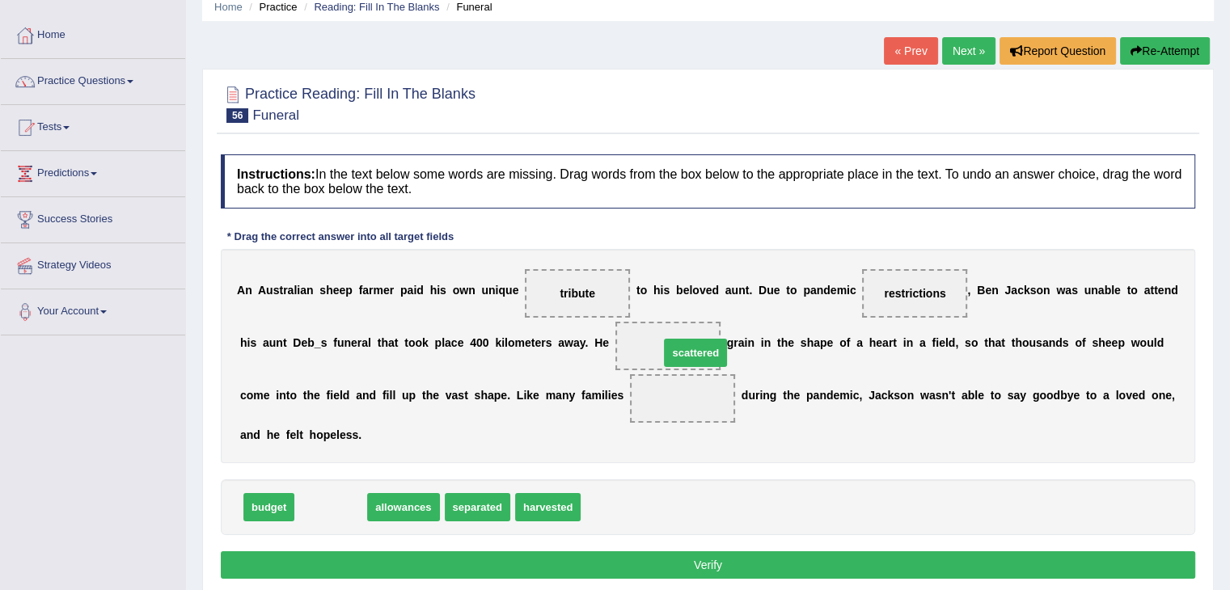
drag, startPoint x: 332, startPoint y: 510, endPoint x: 683, endPoint y: 354, distance: 384.1
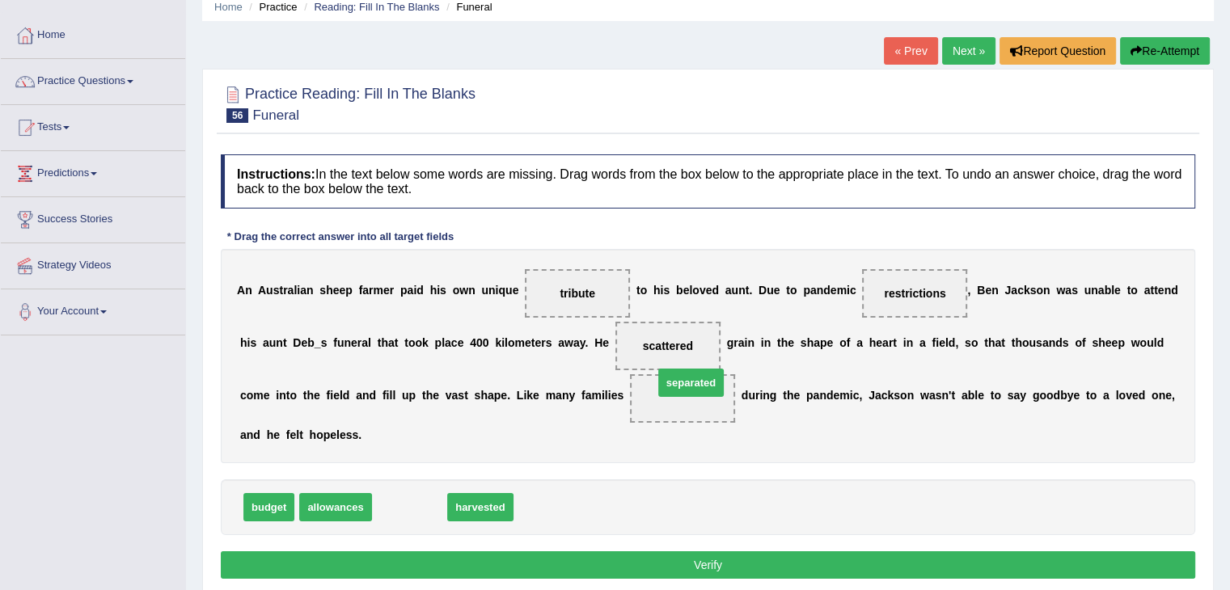
drag, startPoint x: 417, startPoint y: 511, endPoint x: 696, endPoint y: 395, distance: 302.0
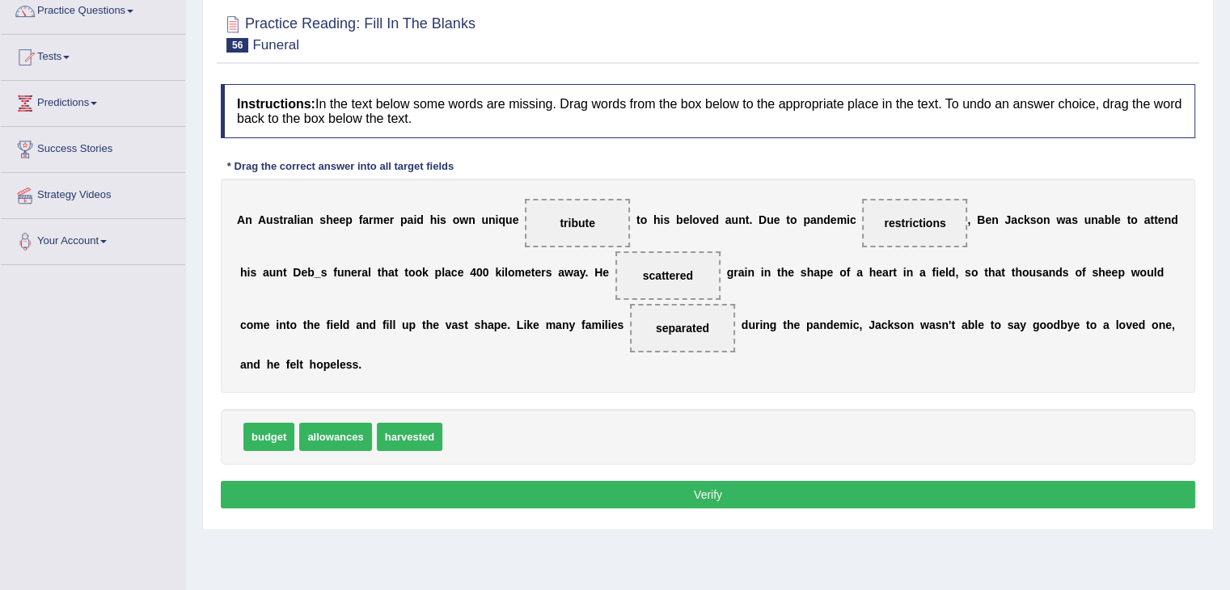
scroll to position [138, 0]
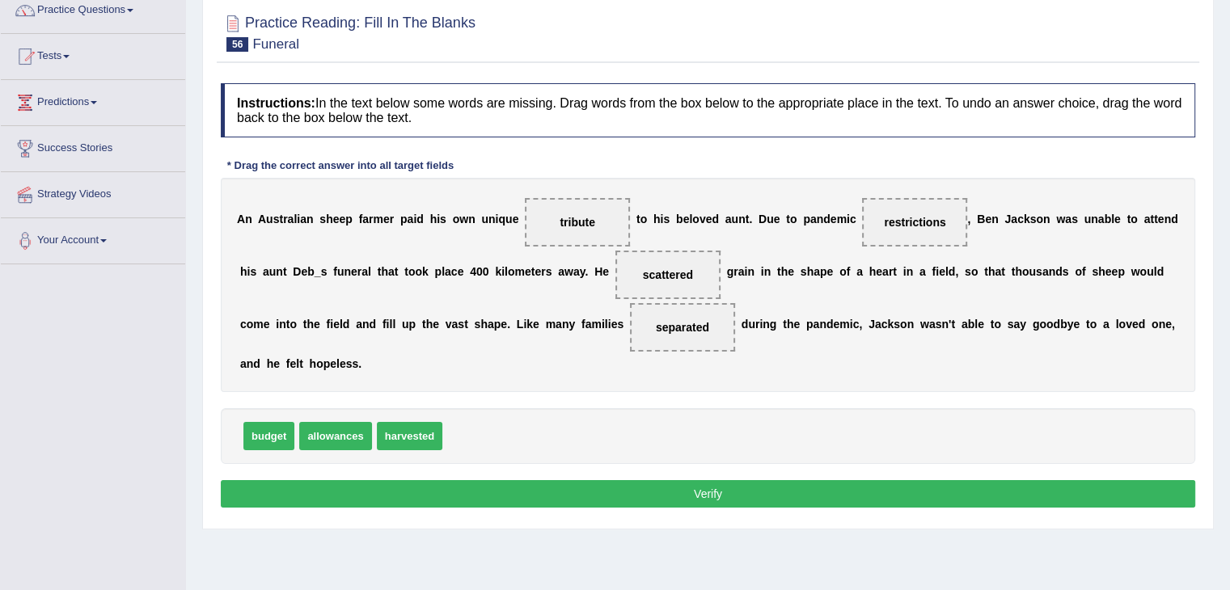
click at [706, 488] on button "Verify" at bounding box center [708, 493] width 974 height 27
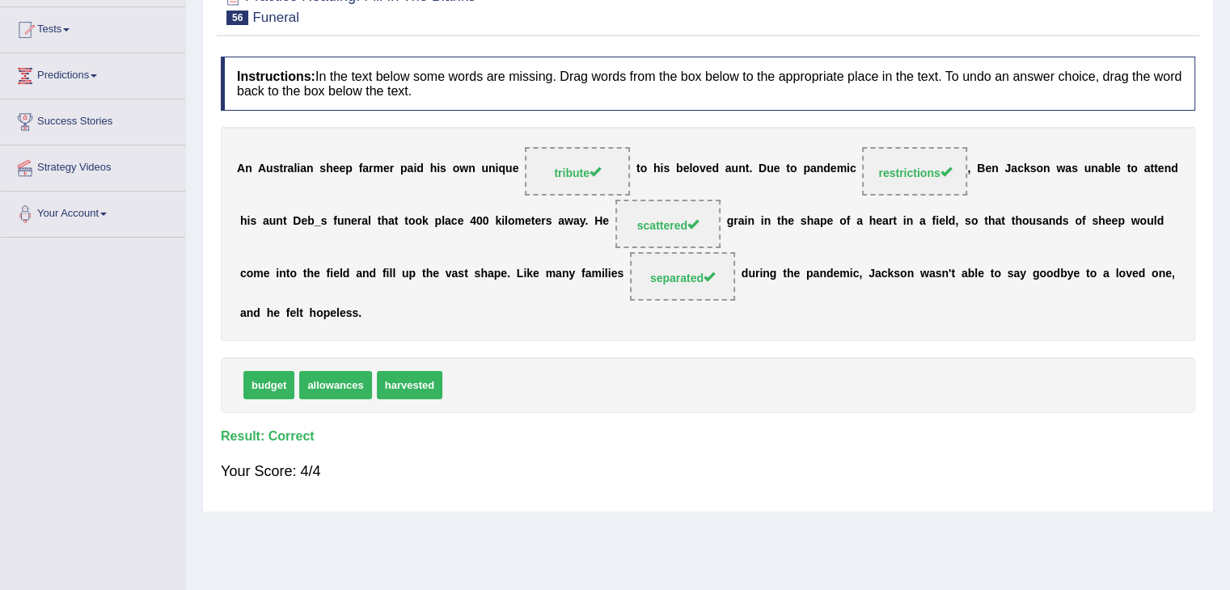
scroll to position [0, 0]
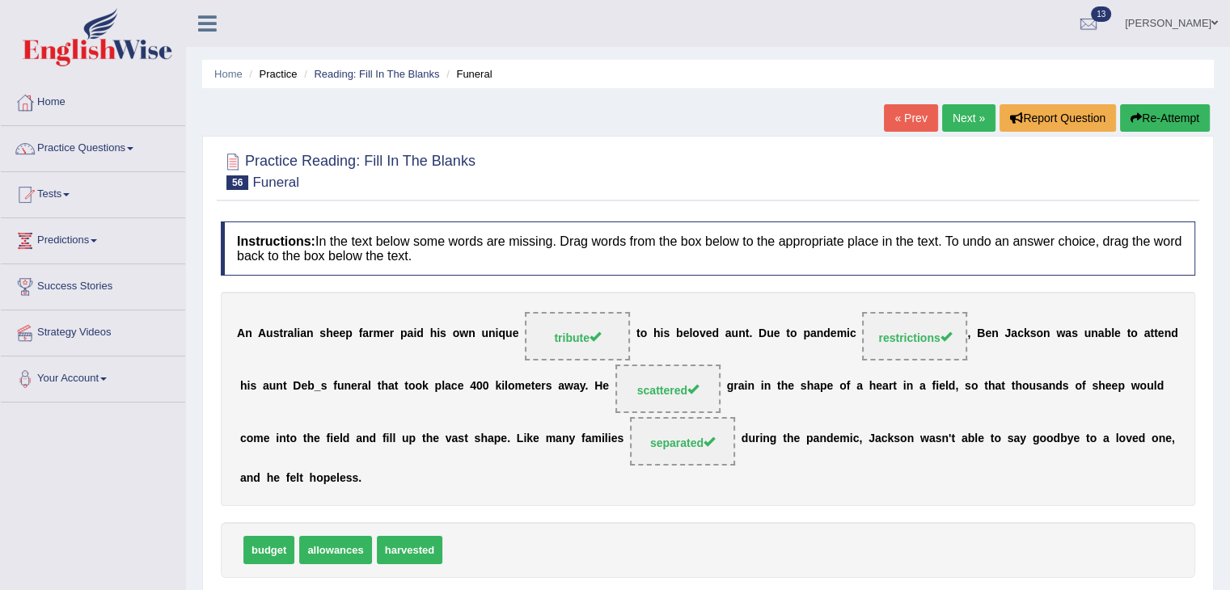
click at [947, 123] on link "Next »" at bounding box center [968, 117] width 53 height 27
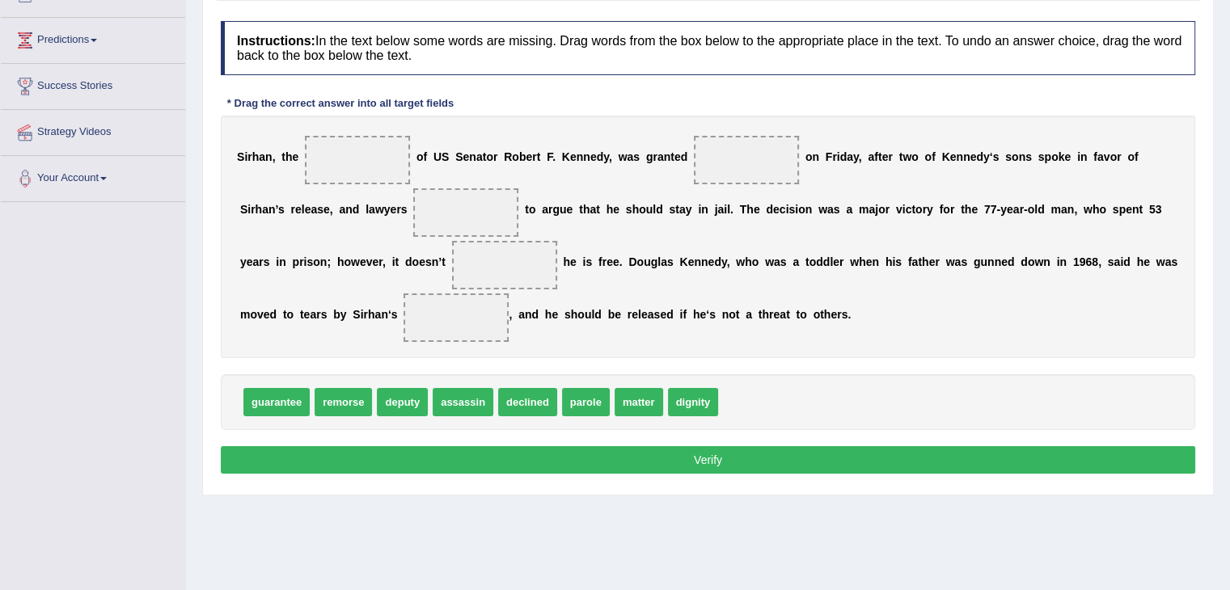
scroll to position [259, 0]
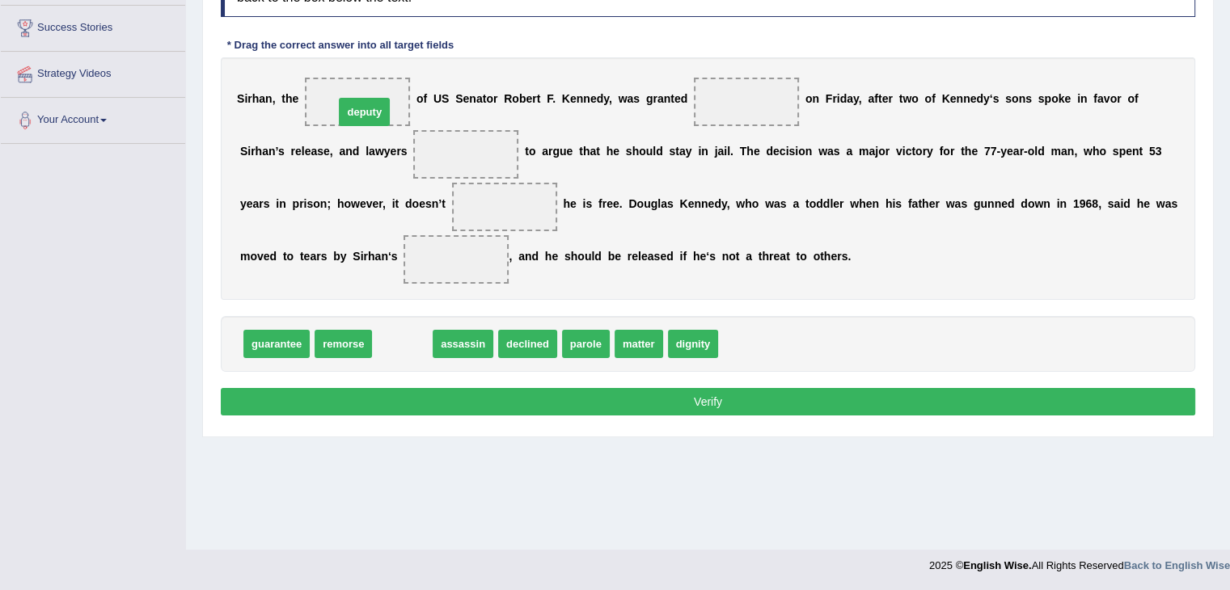
drag, startPoint x: 407, startPoint y: 348, endPoint x: 369, endPoint y: 115, distance: 236.0
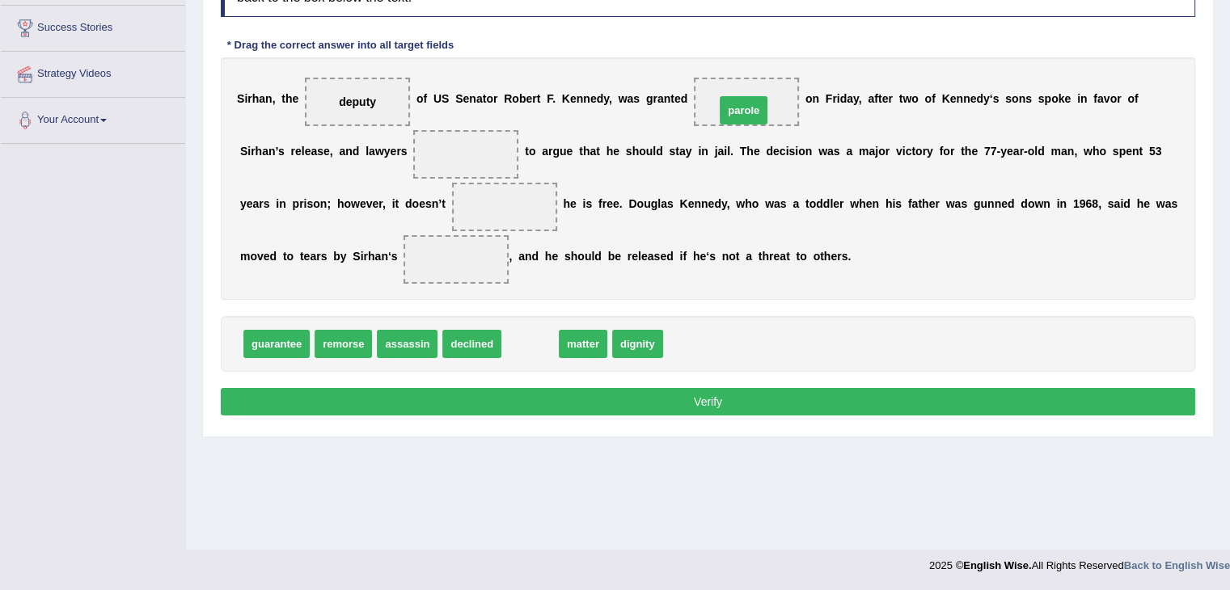
drag, startPoint x: 527, startPoint y: 343, endPoint x: 741, endPoint y: 108, distance: 317.1
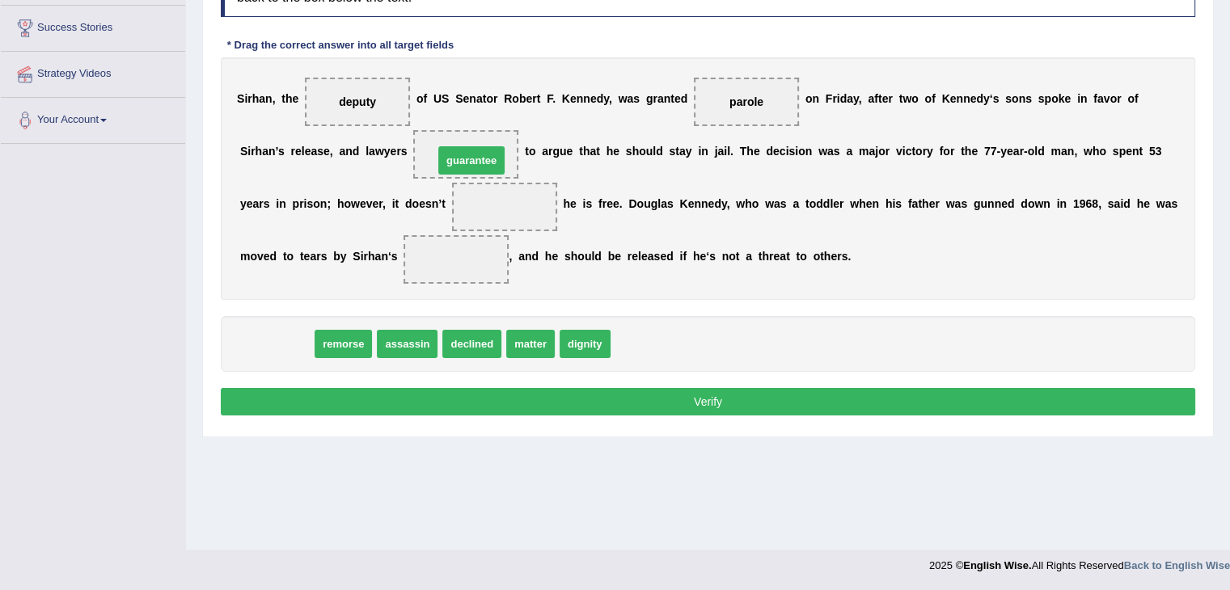
drag, startPoint x: 280, startPoint y: 343, endPoint x: 473, endPoint y: 163, distance: 264.3
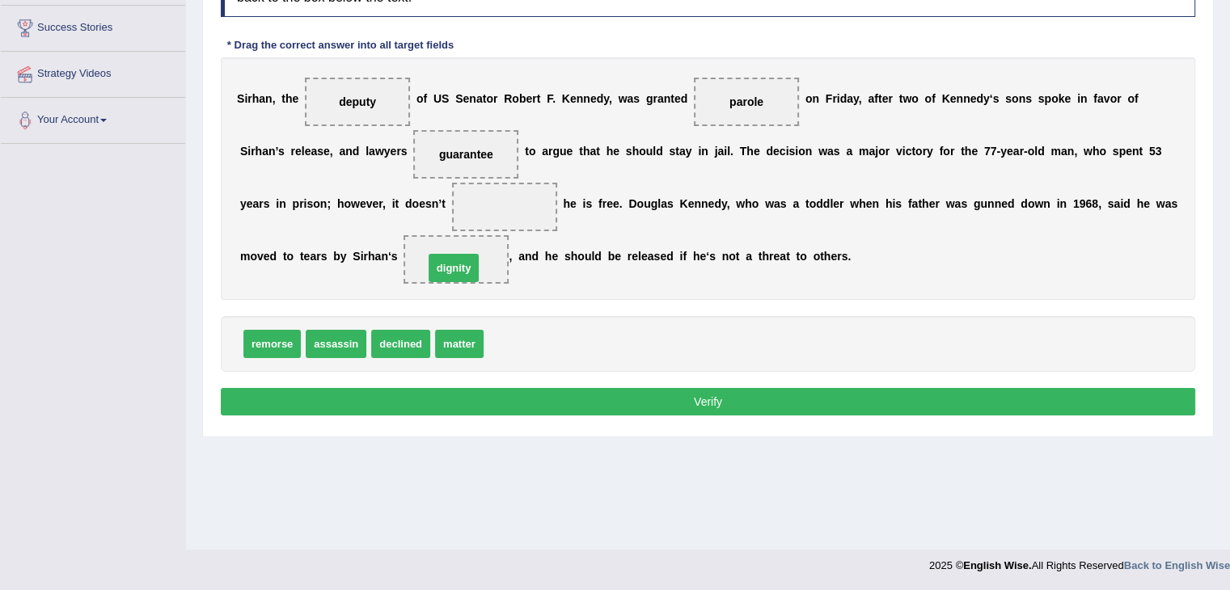
drag, startPoint x: 521, startPoint y: 344, endPoint x: 460, endPoint y: 264, distance: 99.8
drag, startPoint x: 459, startPoint y: 345, endPoint x: 513, endPoint y: 217, distance: 139.5
click at [724, 402] on button "Verify" at bounding box center [708, 401] width 974 height 27
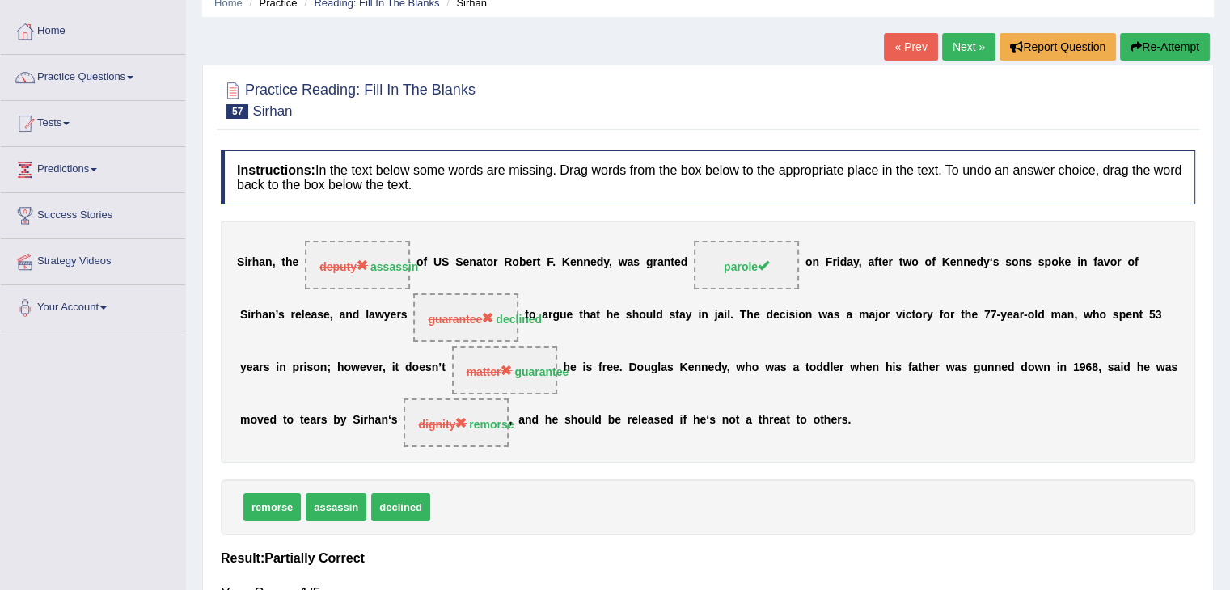
scroll to position [0, 0]
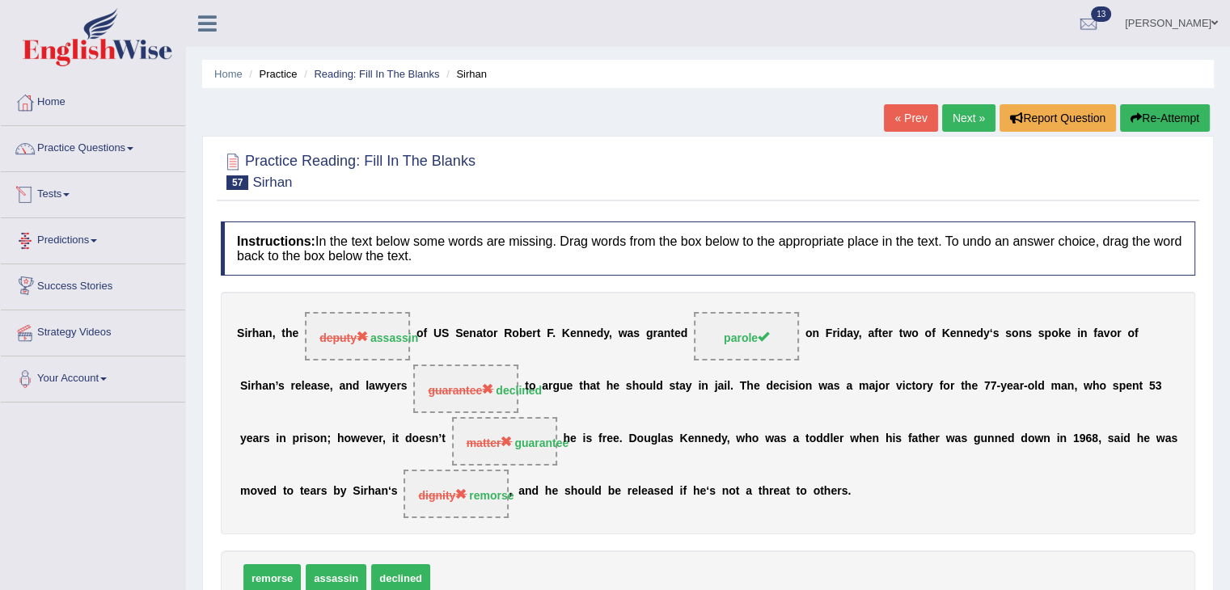
click at [63, 192] on link "Tests" at bounding box center [93, 192] width 184 height 40
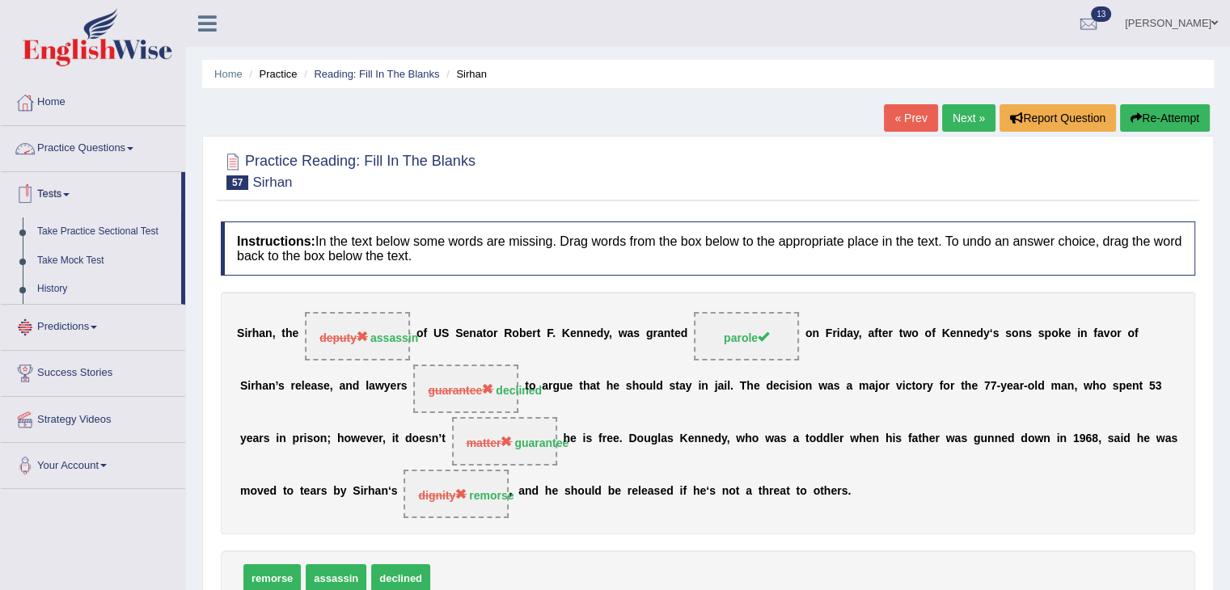
click at [92, 154] on link "Practice Questions" at bounding box center [93, 146] width 184 height 40
